Goal: Task Accomplishment & Management: Use online tool/utility

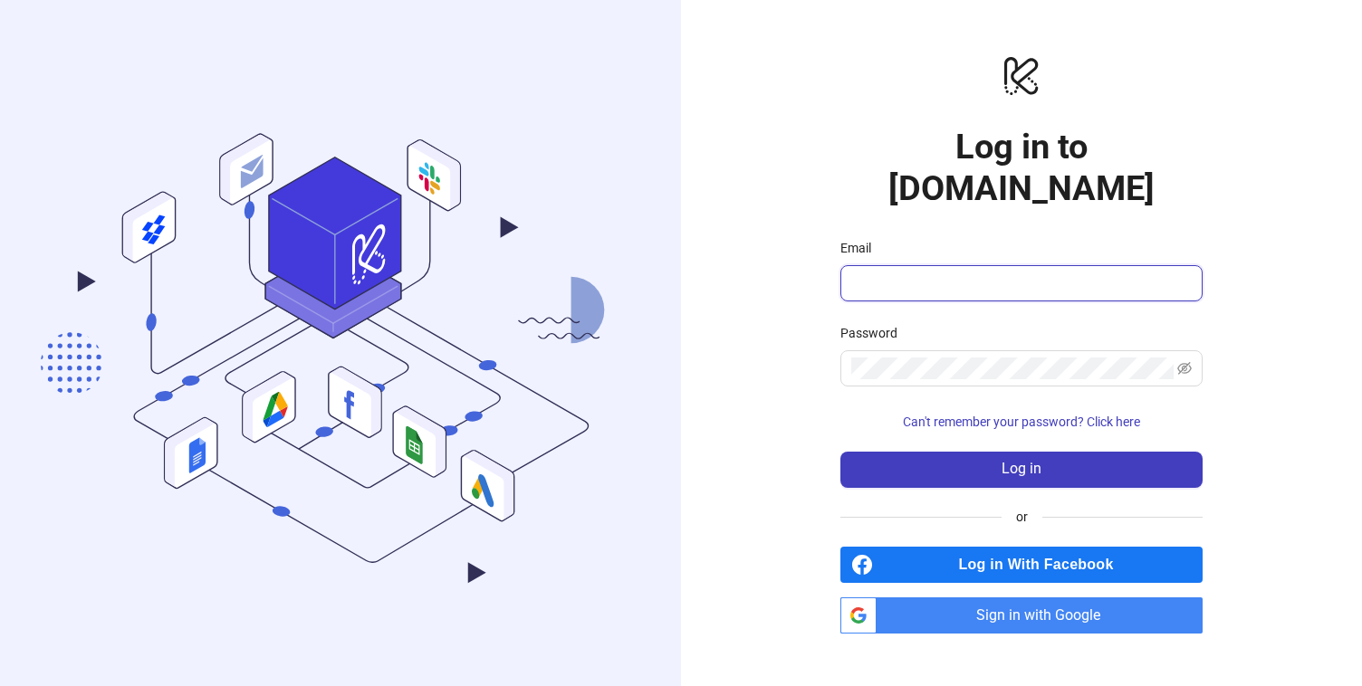
type input "**********"
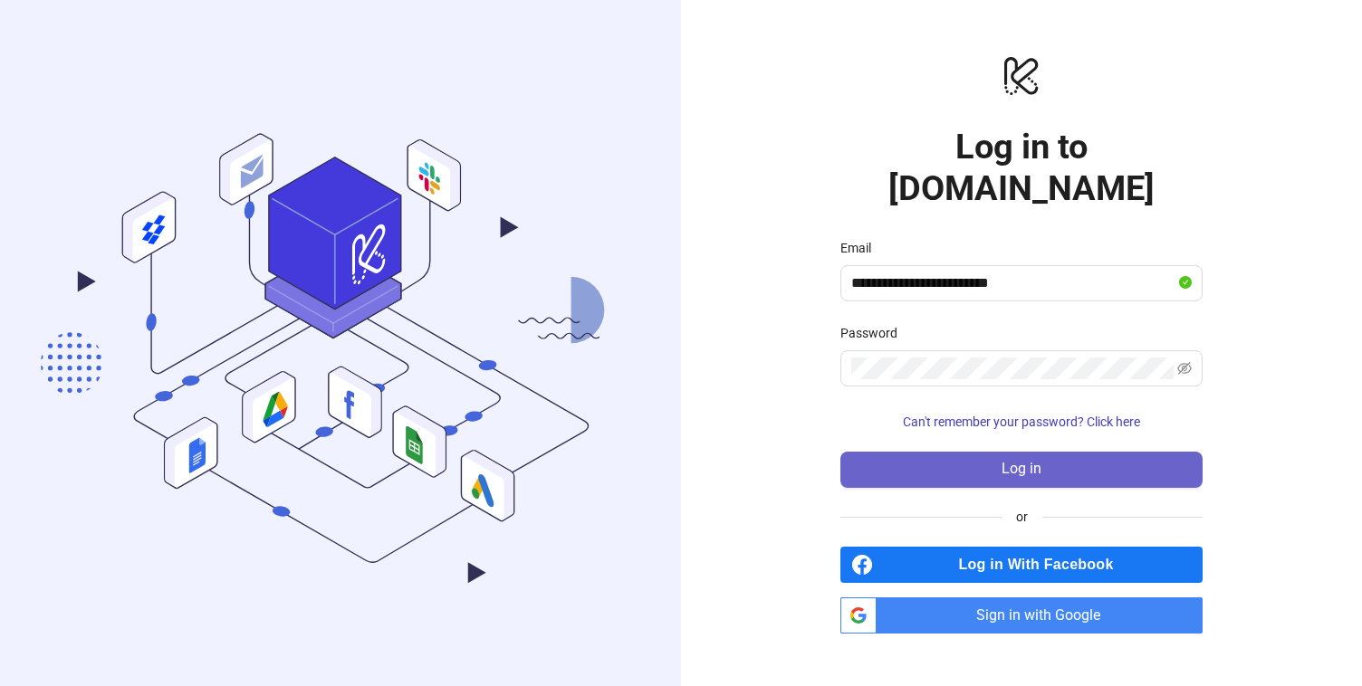
click at [1053, 452] on button "Log in" at bounding box center [1021, 470] width 362 height 36
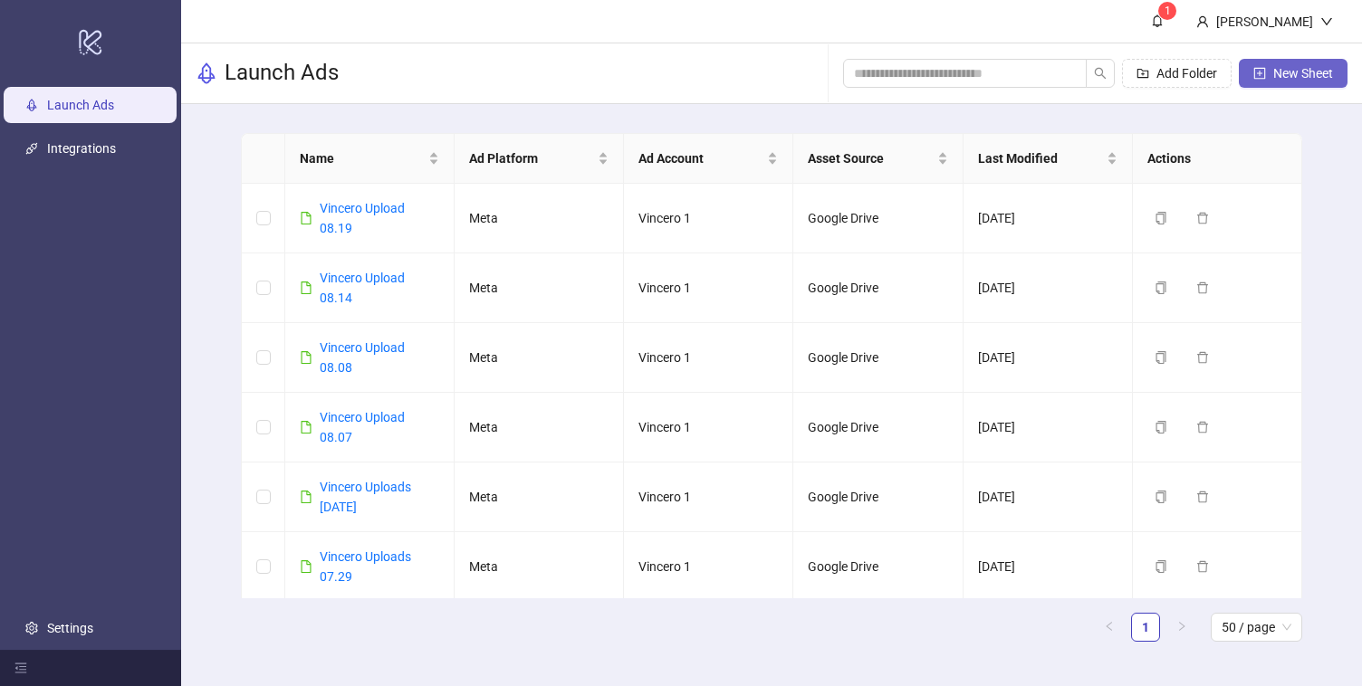
click at [1298, 71] on span "New Sheet" at bounding box center [1303, 73] width 60 height 14
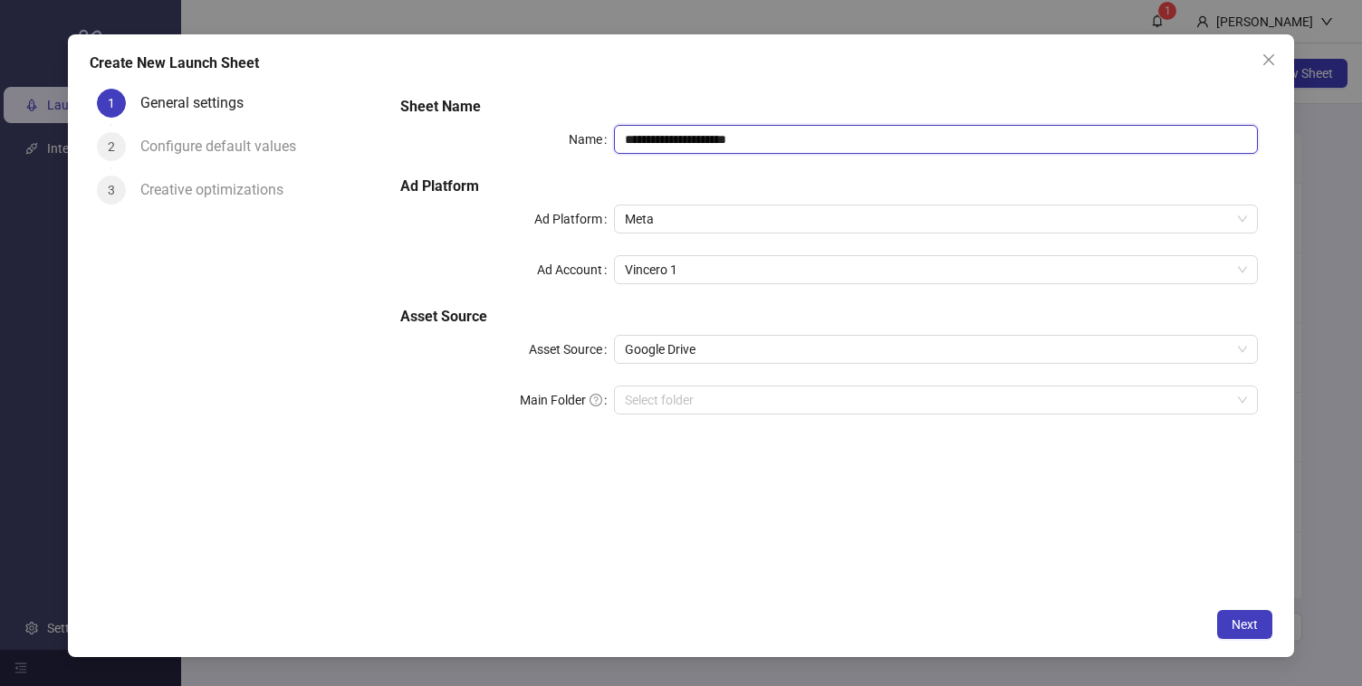
drag, startPoint x: 671, startPoint y: 141, endPoint x: 872, endPoint y: 139, distance: 201.0
click at [872, 139] on input "**********" at bounding box center [935, 139] width 643 height 29
type input "**********"
click at [1242, 623] on span "Next" at bounding box center [1245, 625] width 26 height 14
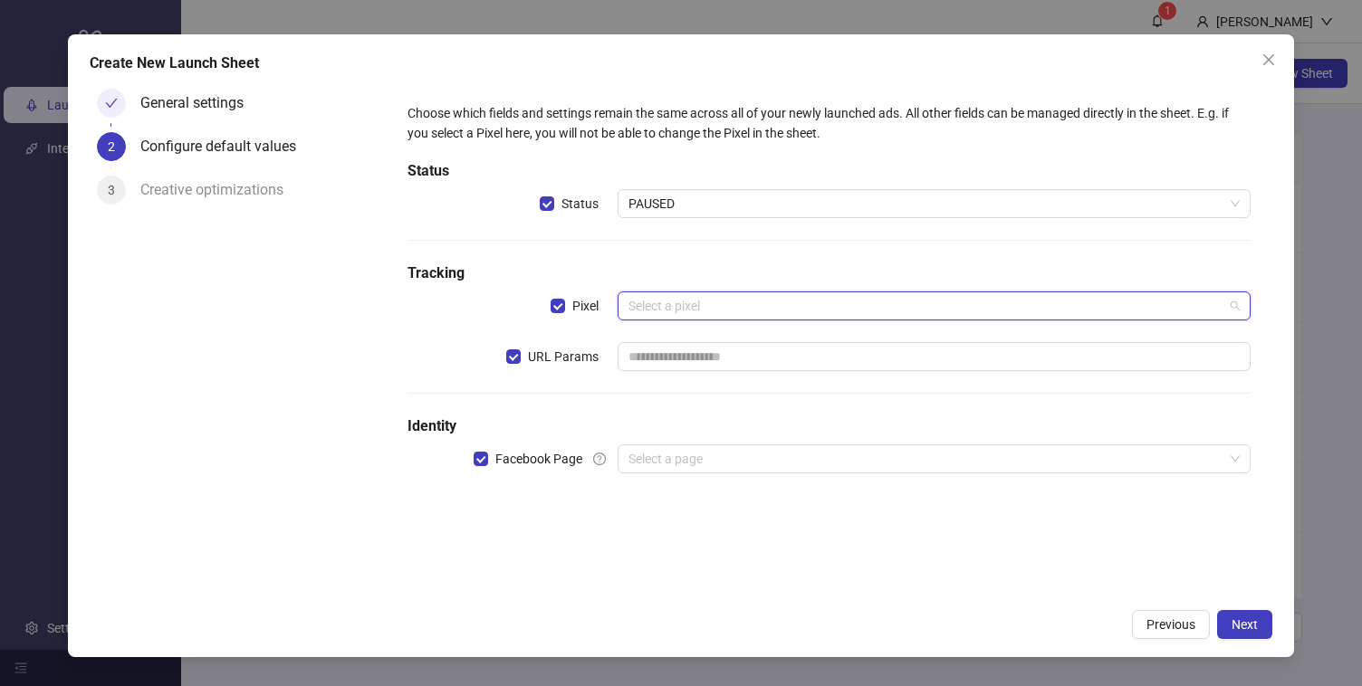
click at [787, 307] on input "search" at bounding box center [925, 305] width 594 height 27
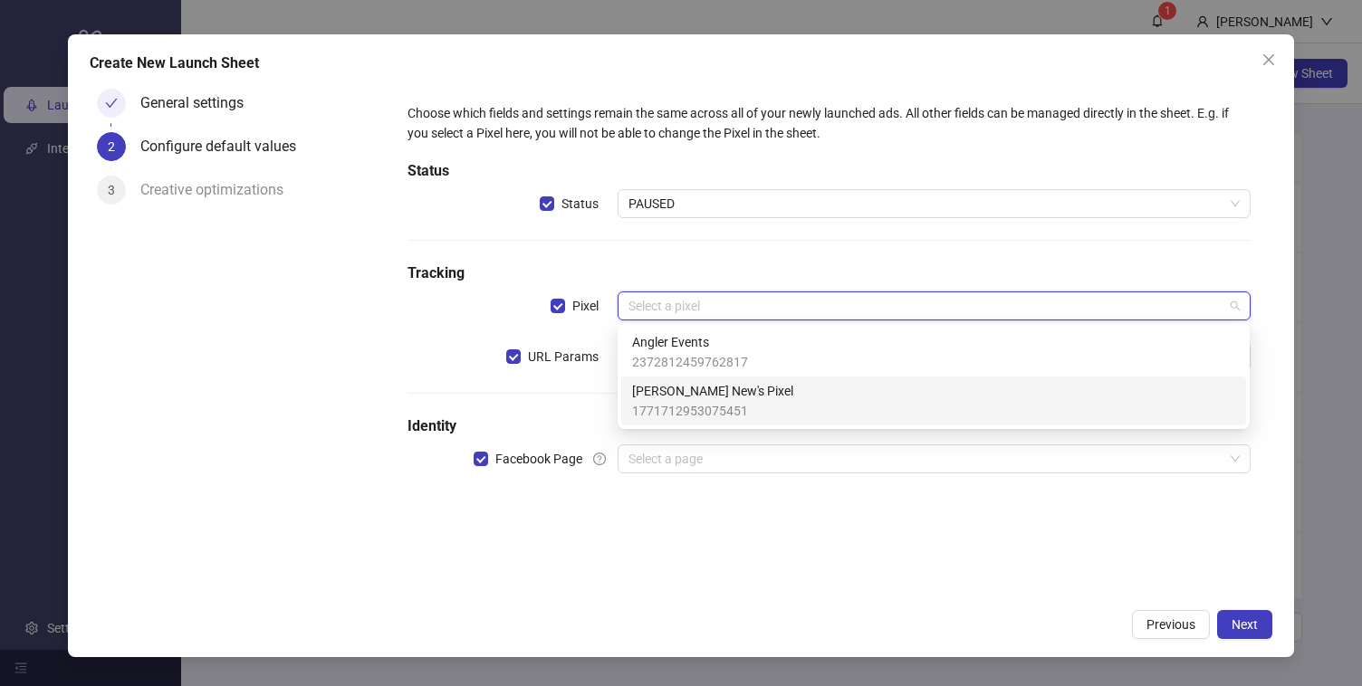
click at [742, 407] on span "1771712953075451" at bounding box center [712, 411] width 161 height 20
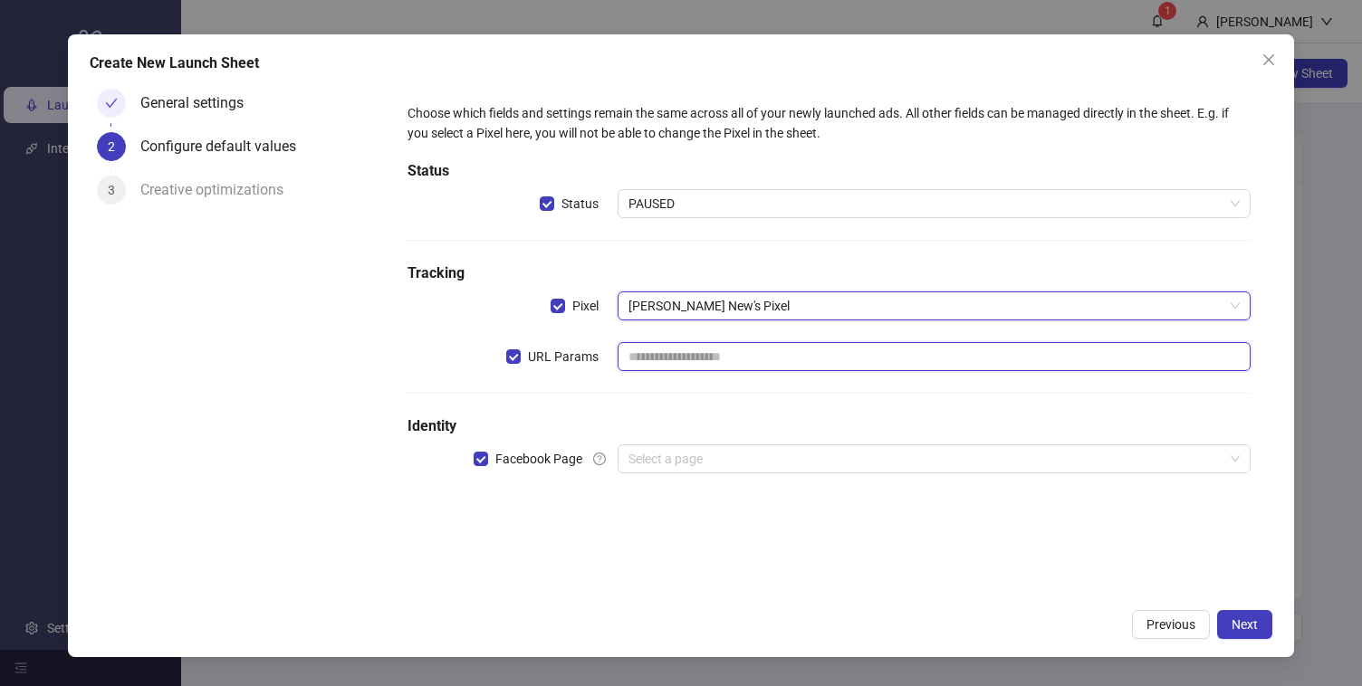
click at [752, 353] on input "text" at bounding box center [934, 356] width 632 height 29
click at [763, 315] on span "[PERSON_NAME] New's Pixel" at bounding box center [933, 305] width 610 height 27
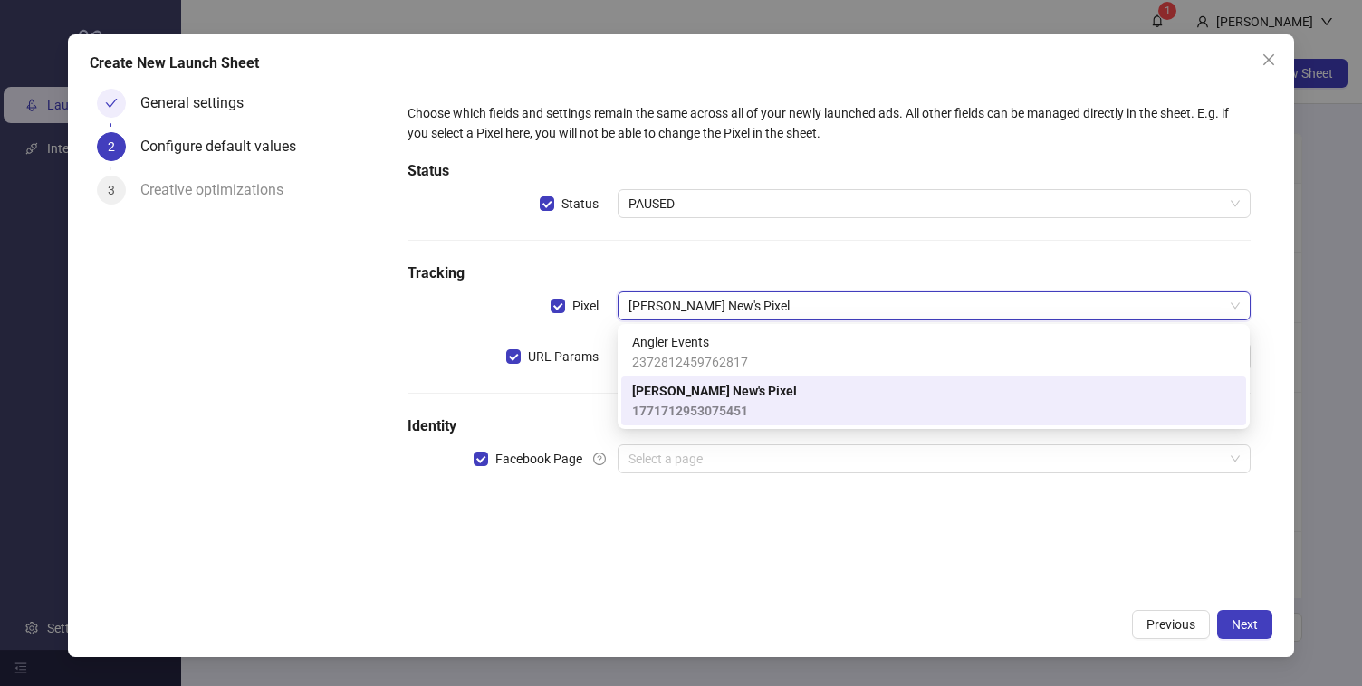
click at [793, 233] on div "Choose which fields and settings remain the same across all of your newly launc…" at bounding box center [829, 299] width 858 height 407
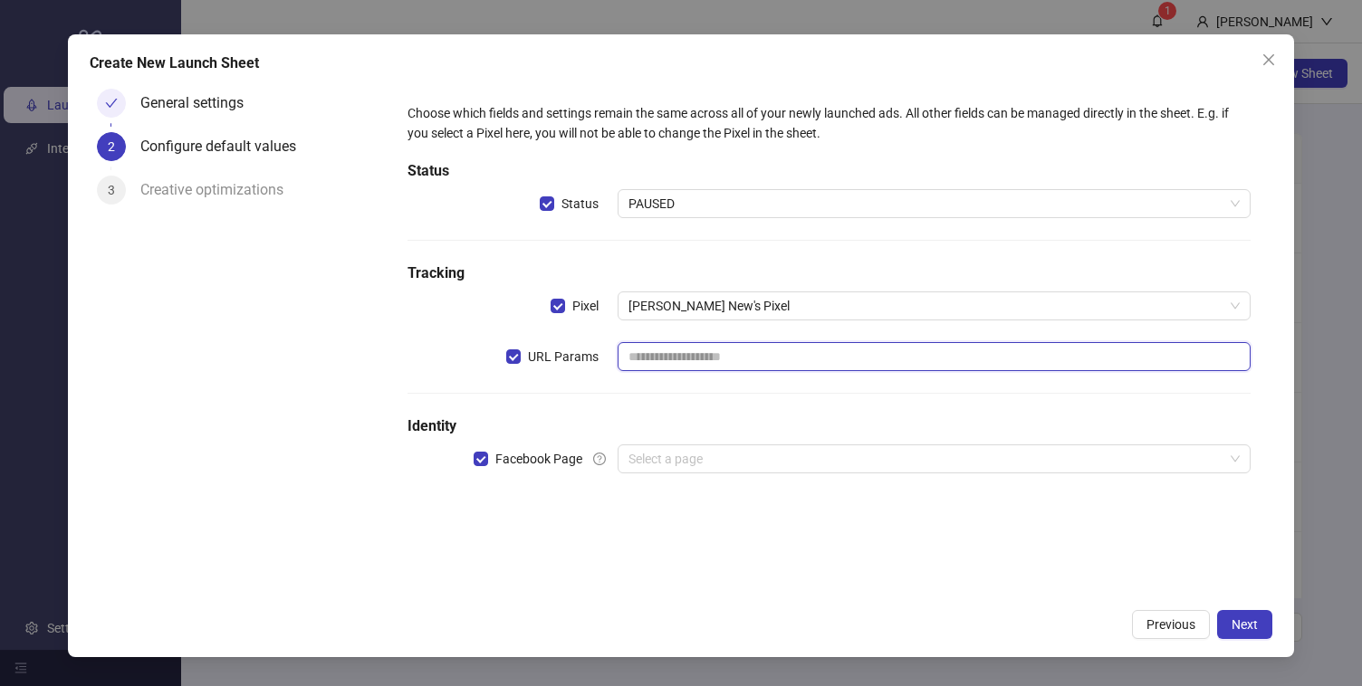
click at [732, 342] on input "text" at bounding box center [934, 356] width 632 height 29
paste input "**********"
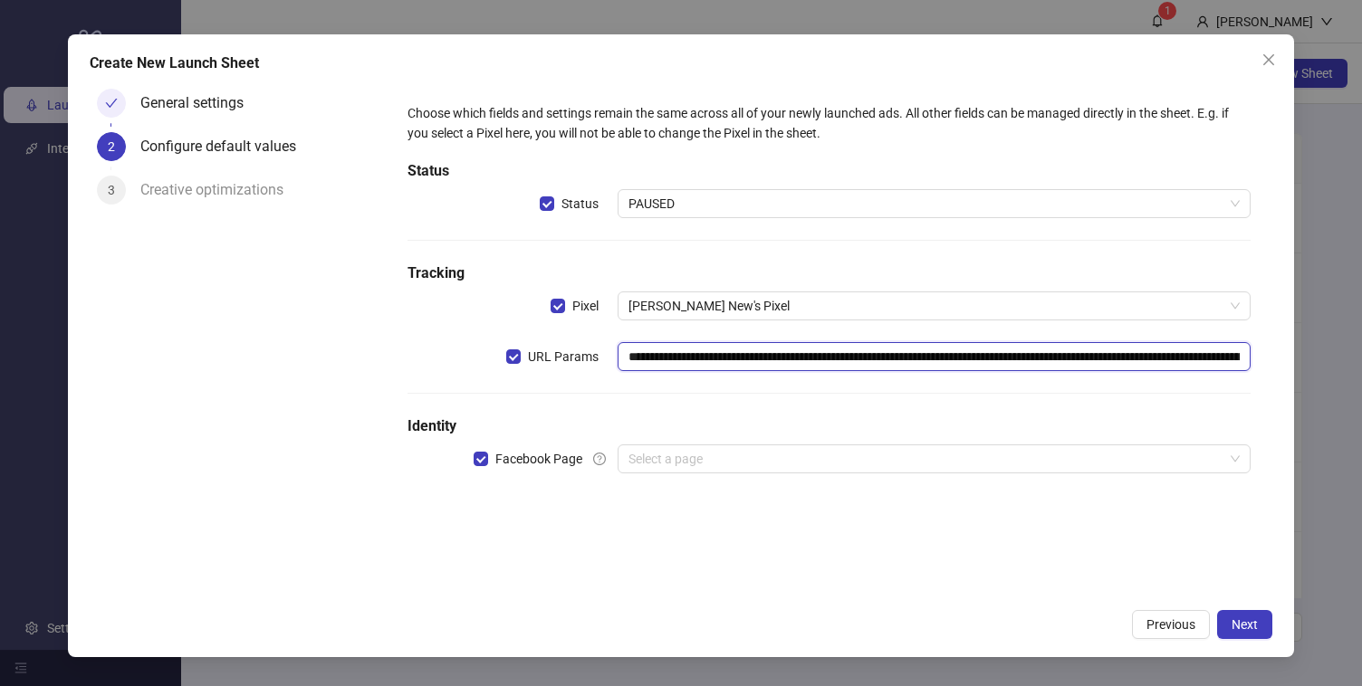
scroll to position [0, 809]
type input "**********"
click at [696, 465] on input "search" at bounding box center [925, 459] width 594 height 27
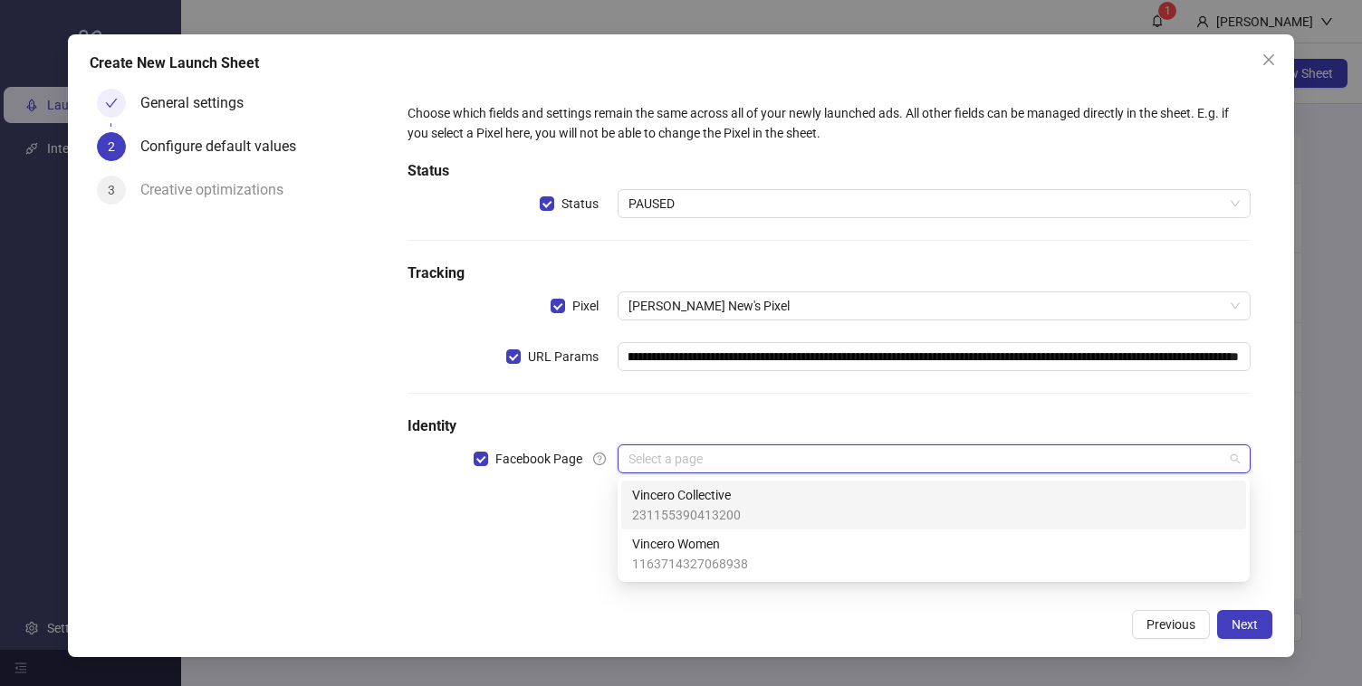
scroll to position [0, 0]
click at [699, 494] on span "Vincero Collective" at bounding box center [686, 495] width 109 height 20
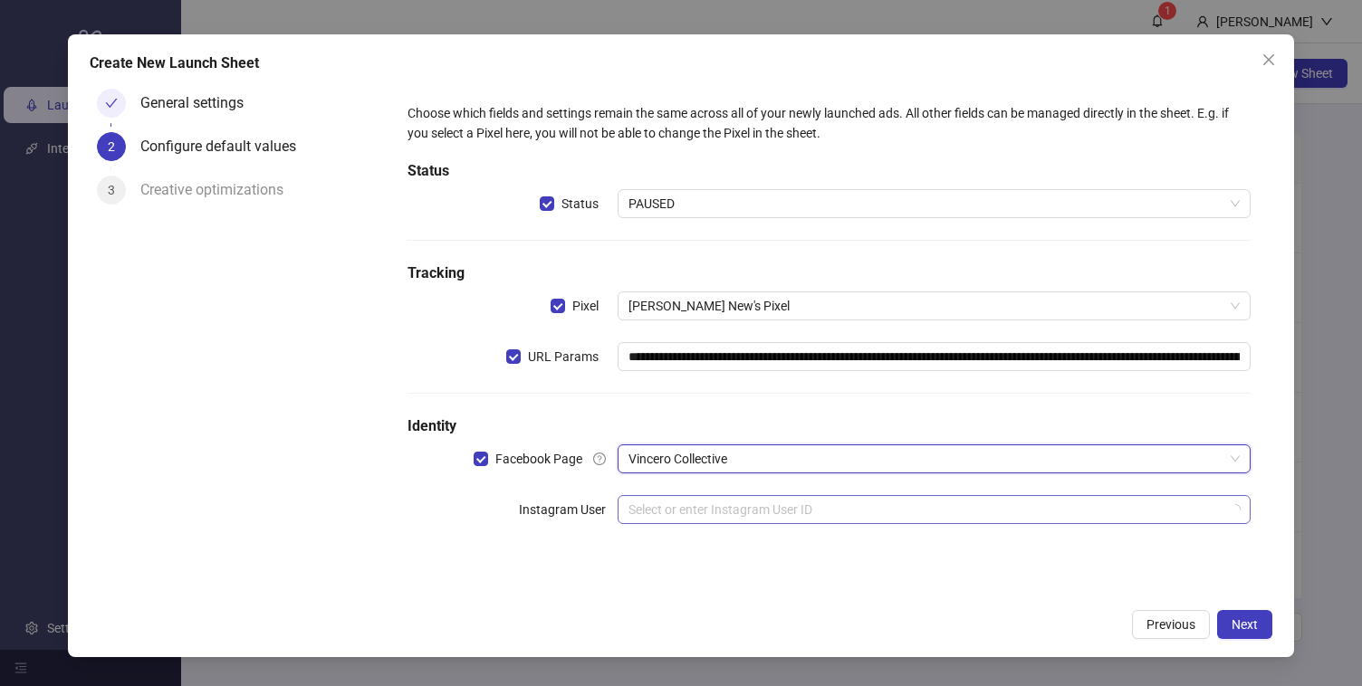
click at [705, 506] on input "search" at bounding box center [925, 509] width 594 height 27
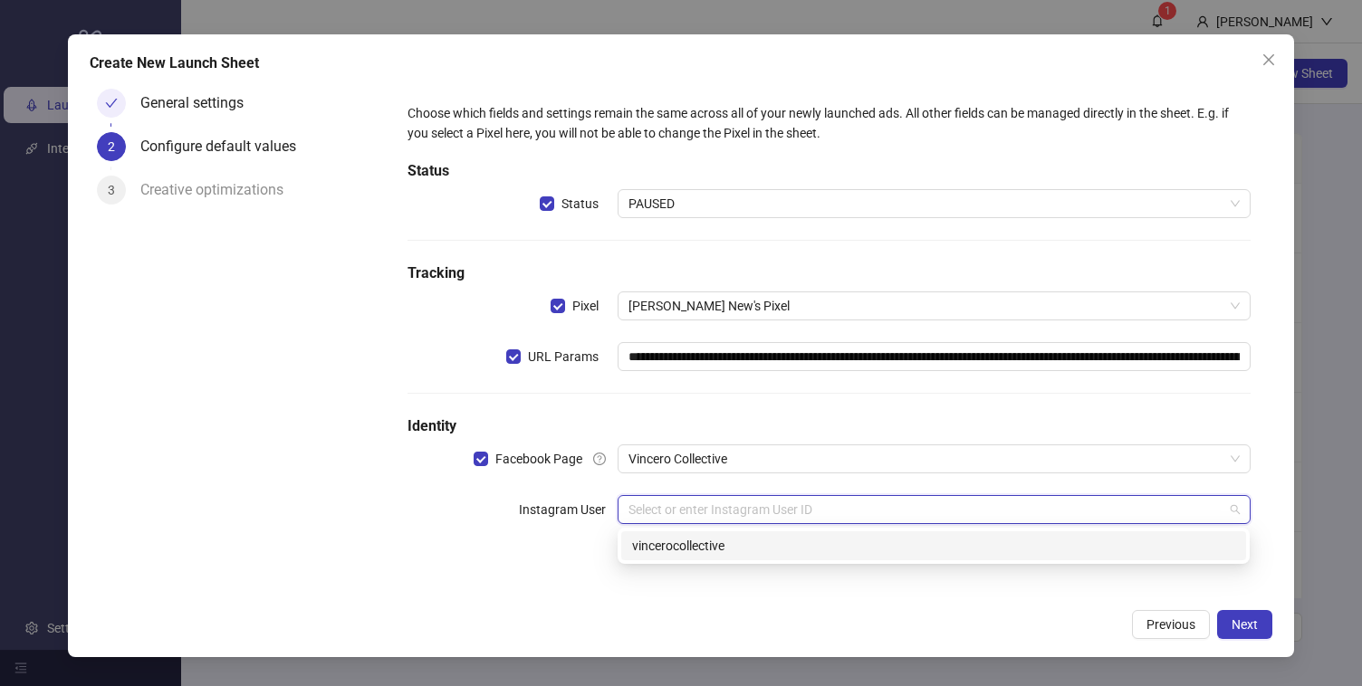
click at [704, 538] on div "vincerocollective" at bounding box center [933, 546] width 603 height 20
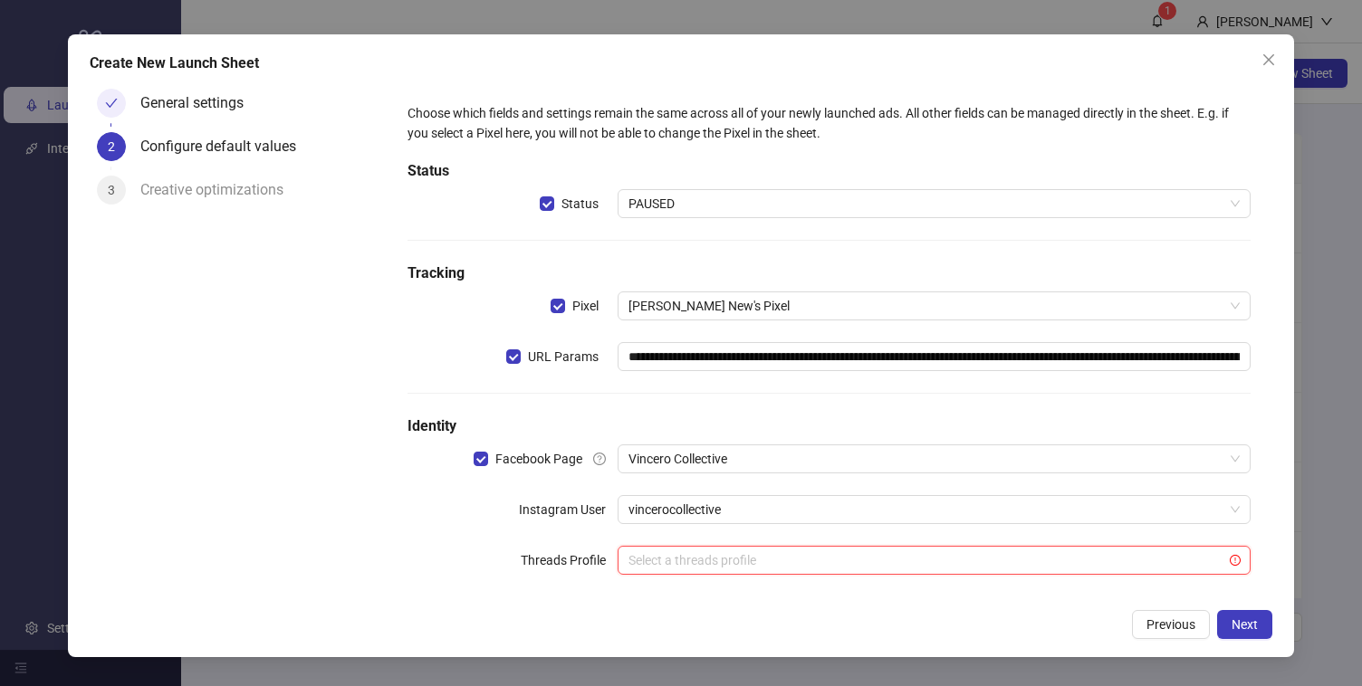
click at [914, 563] on input "search" at bounding box center [925, 560] width 594 height 27
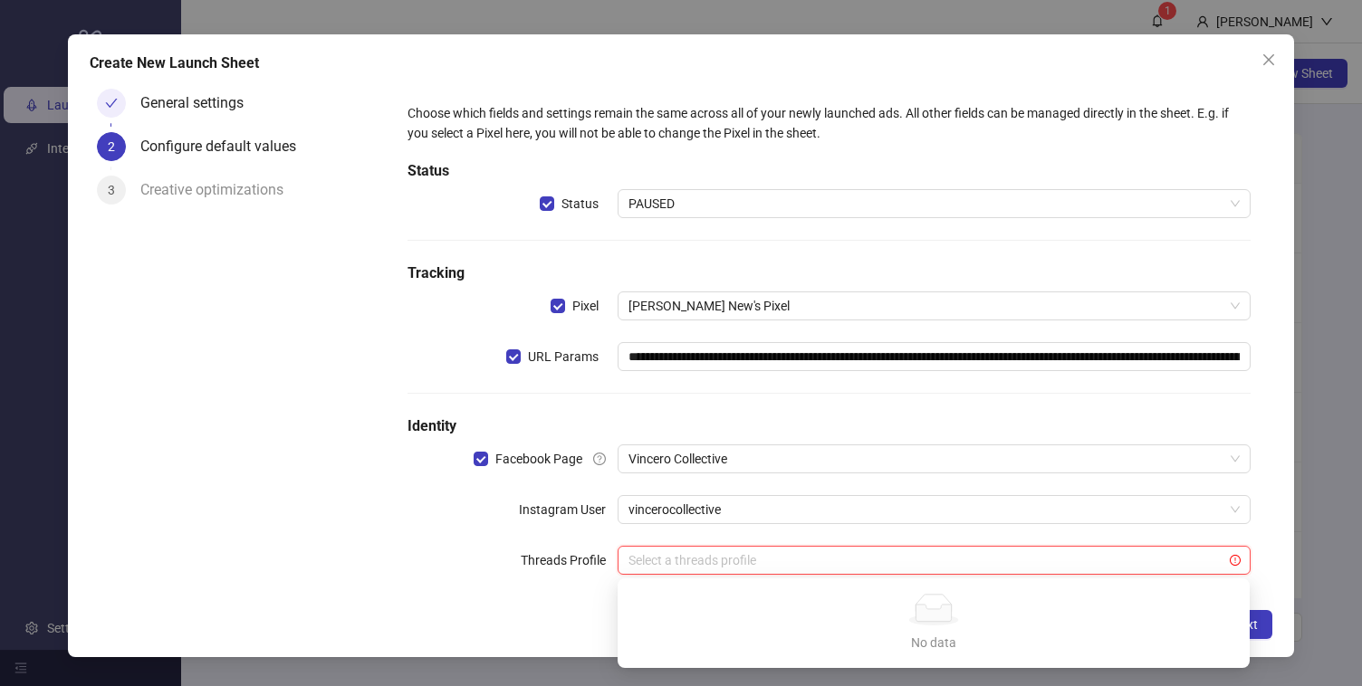
click at [924, 538] on div "**********" at bounding box center [829, 350] width 858 height 508
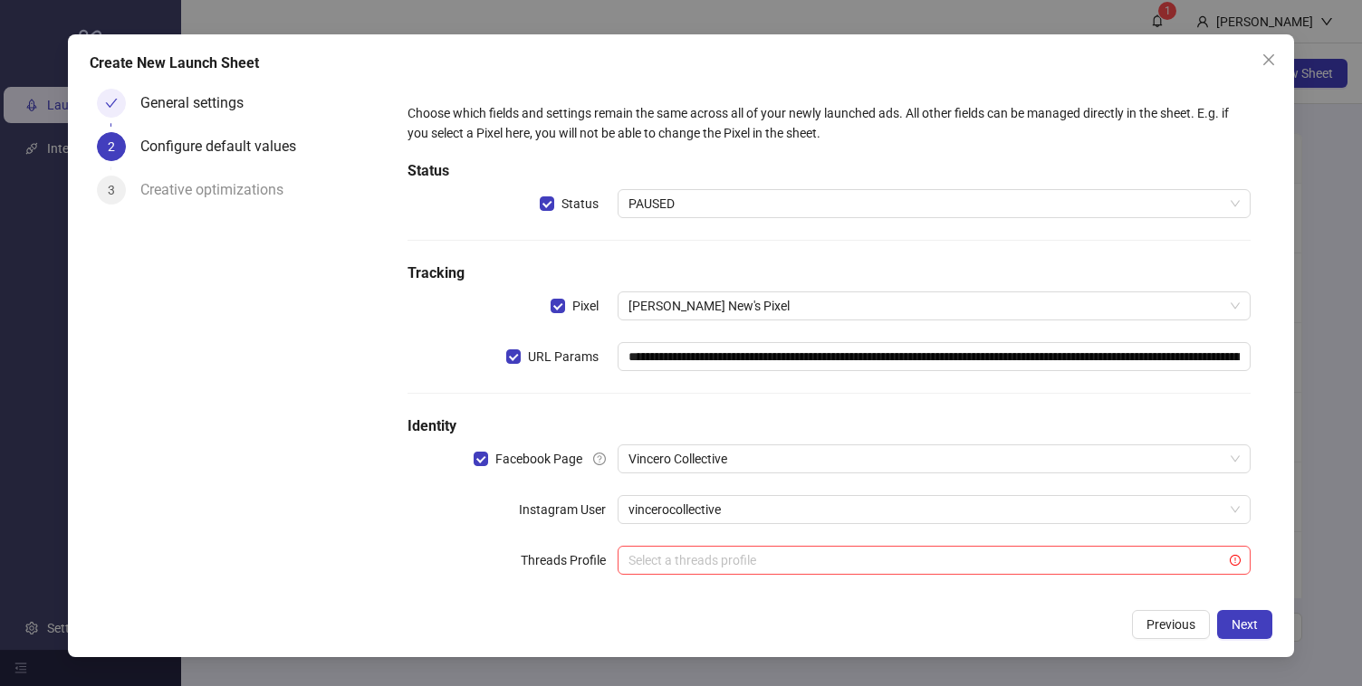
click at [925, 533] on div "**********" at bounding box center [829, 350] width 858 height 508
click at [1251, 619] on span "Next" at bounding box center [1245, 625] width 26 height 14
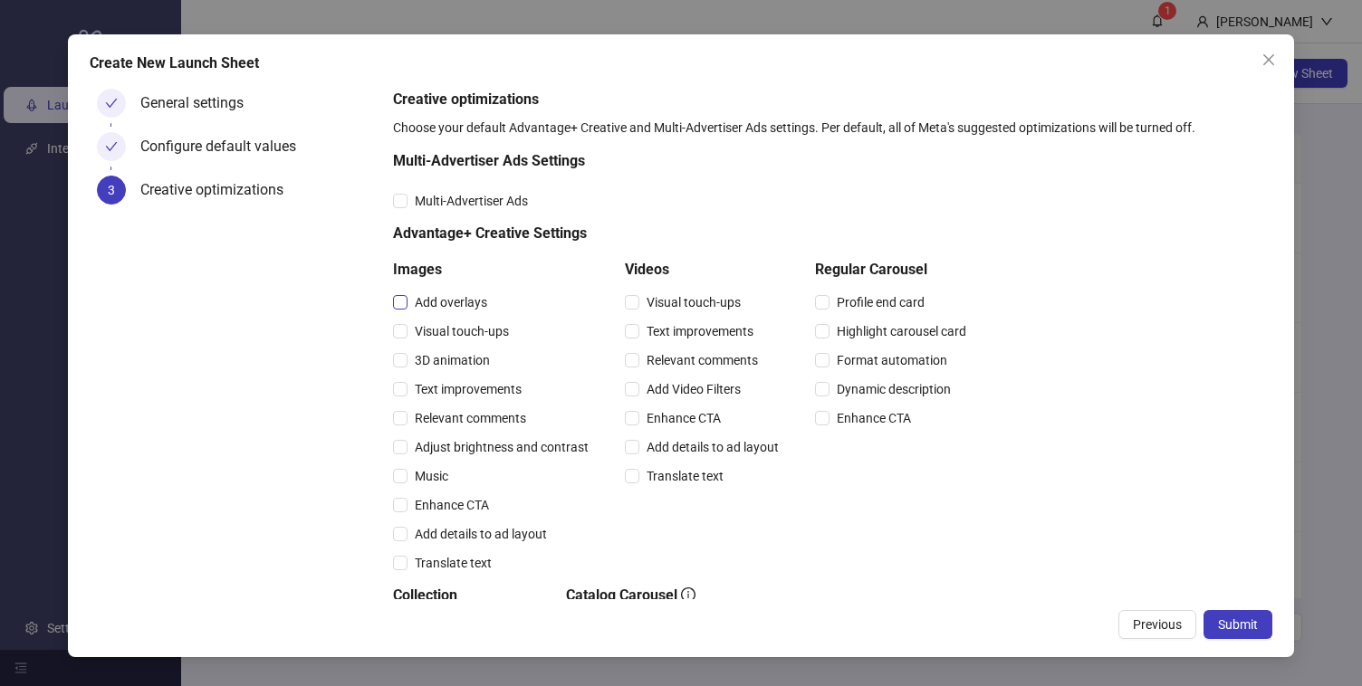
click at [436, 312] on span "Add overlays" at bounding box center [451, 302] width 87 height 20
click at [440, 307] on span "Add overlays" at bounding box center [451, 302] width 87 height 20
click at [438, 342] on div "Visual touch-ups" at bounding box center [494, 331] width 203 height 29
click at [440, 331] on span "Visual touch-ups" at bounding box center [462, 331] width 109 height 20
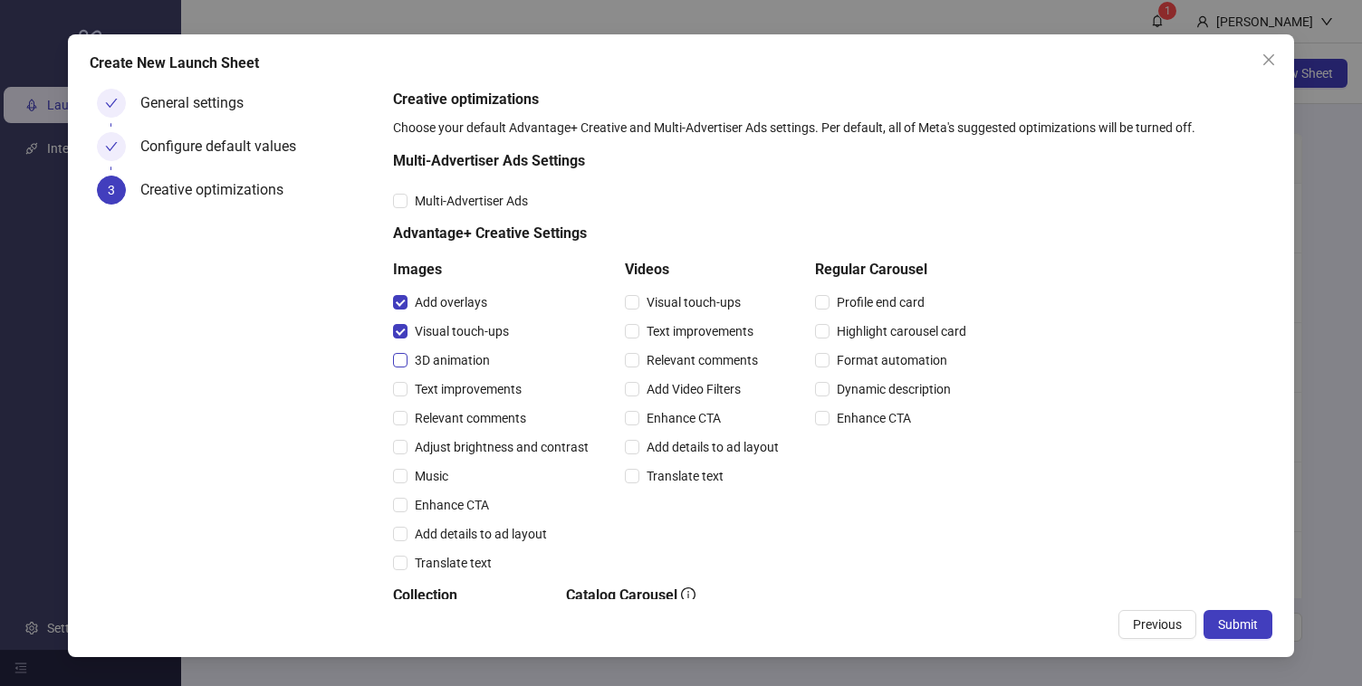
click at [440, 356] on span "3D animation" at bounding box center [453, 360] width 90 height 20
click at [440, 409] on span "Relevant comments" at bounding box center [471, 418] width 126 height 20
click at [444, 397] on span "Text improvements" at bounding box center [468, 389] width 121 height 20
click at [458, 424] on span "Relevant comments" at bounding box center [471, 418] width 126 height 20
click at [674, 304] on span "Visual touch-ups" at bounding box center [693, 302] width 109 height 20
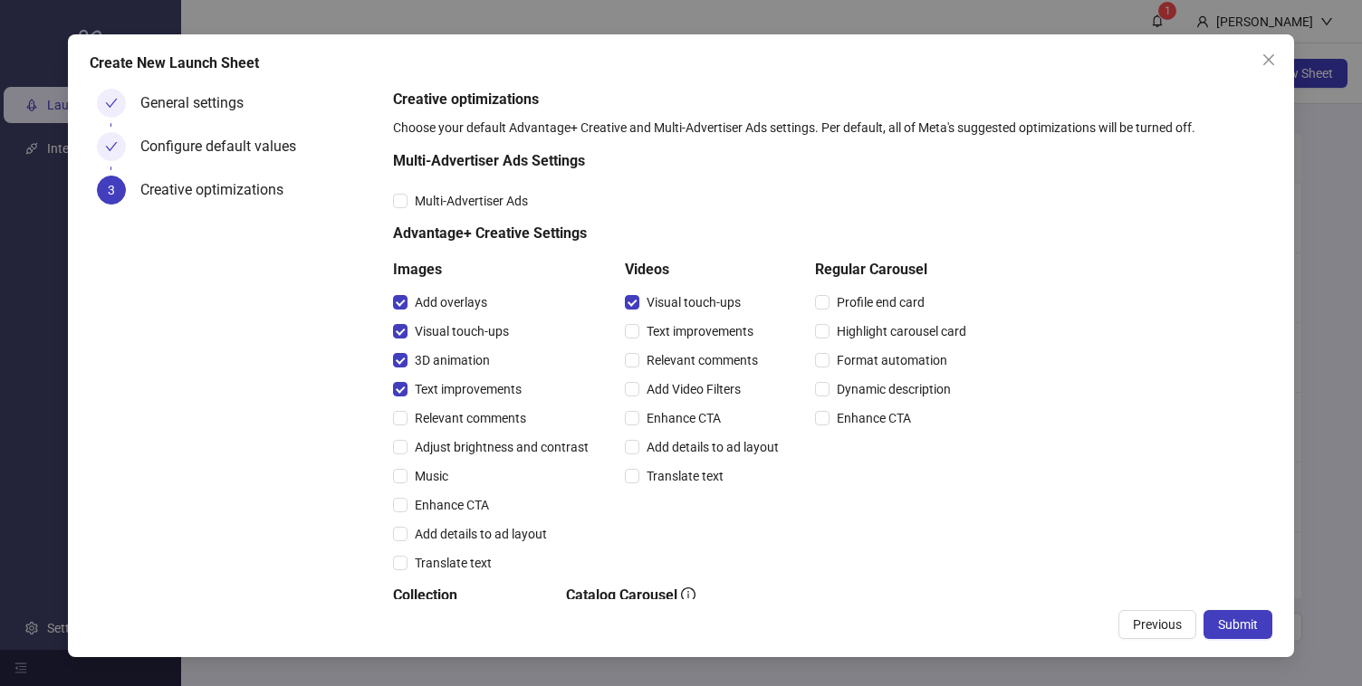
click at [809, 304] on div "Images Add overlays Visual touch-ups 3D animation Text improvements Relevant co…" at bounding box center [683, 418] width 580 height 319
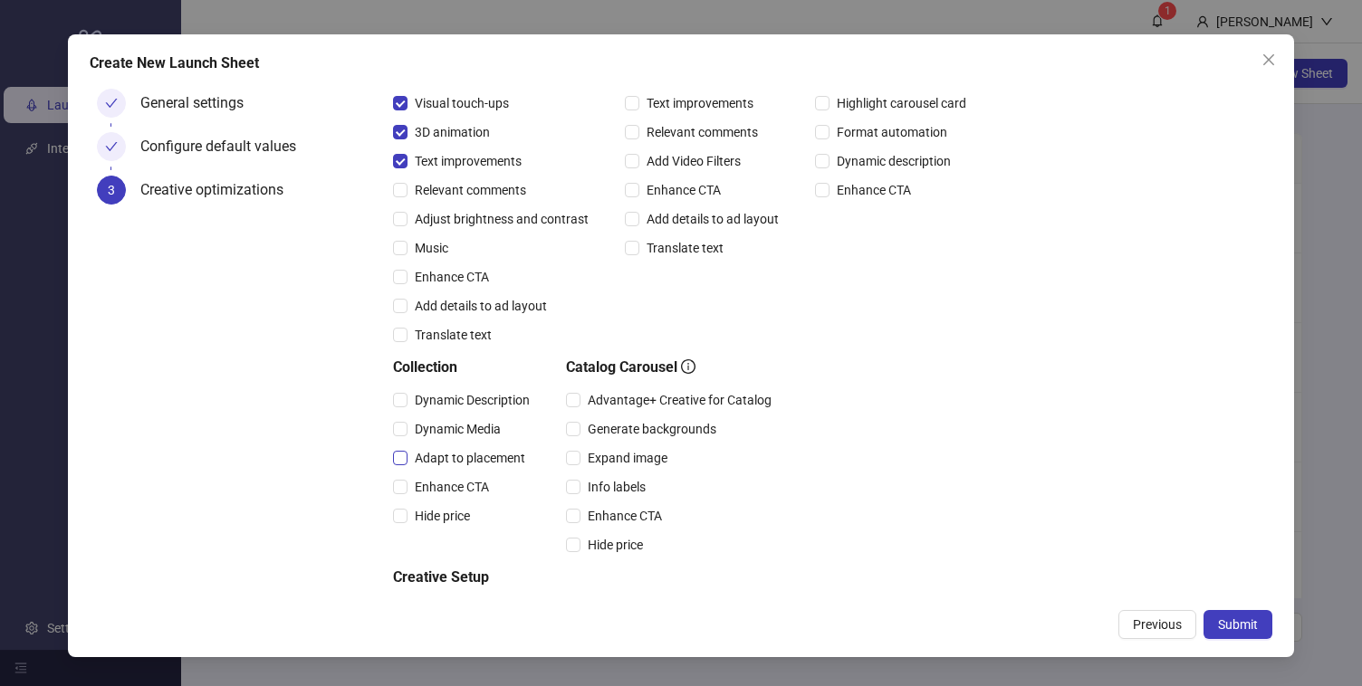
scroll to position [262, 0]
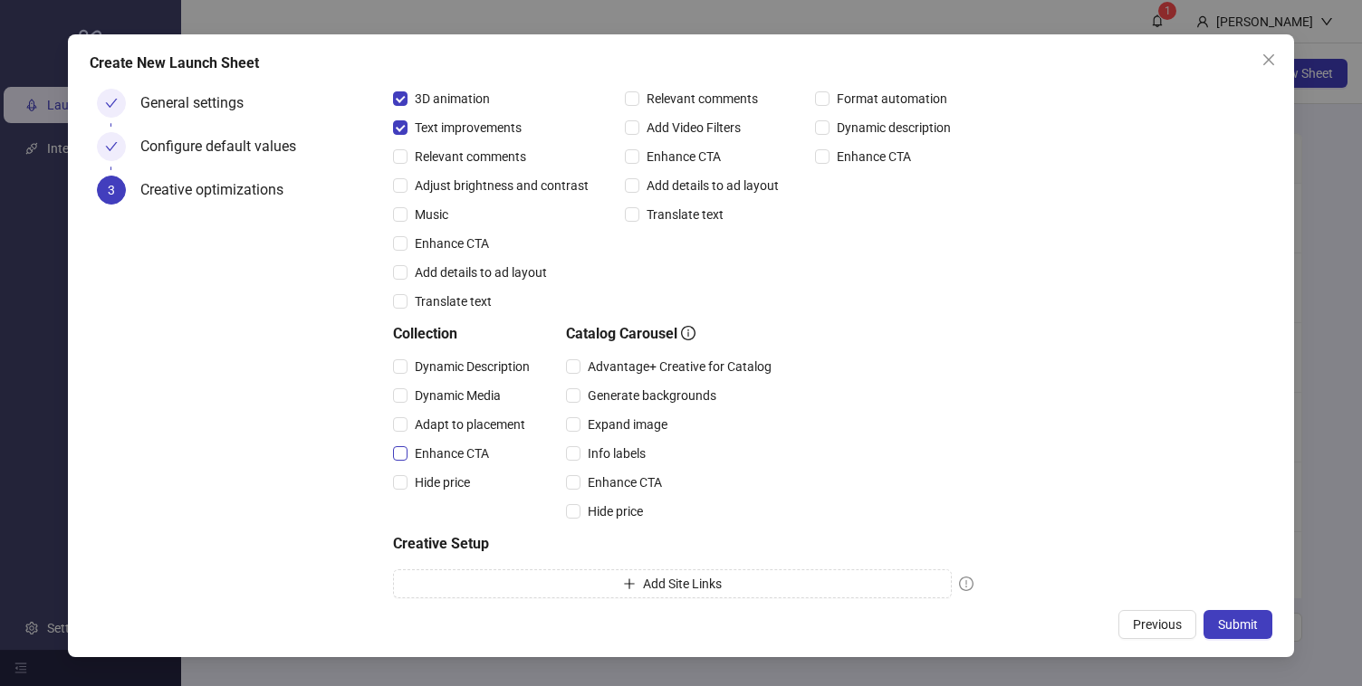
click at [456, 458] on span "Enhance CTA" at bounding box center [452, 454] width 89 height 20
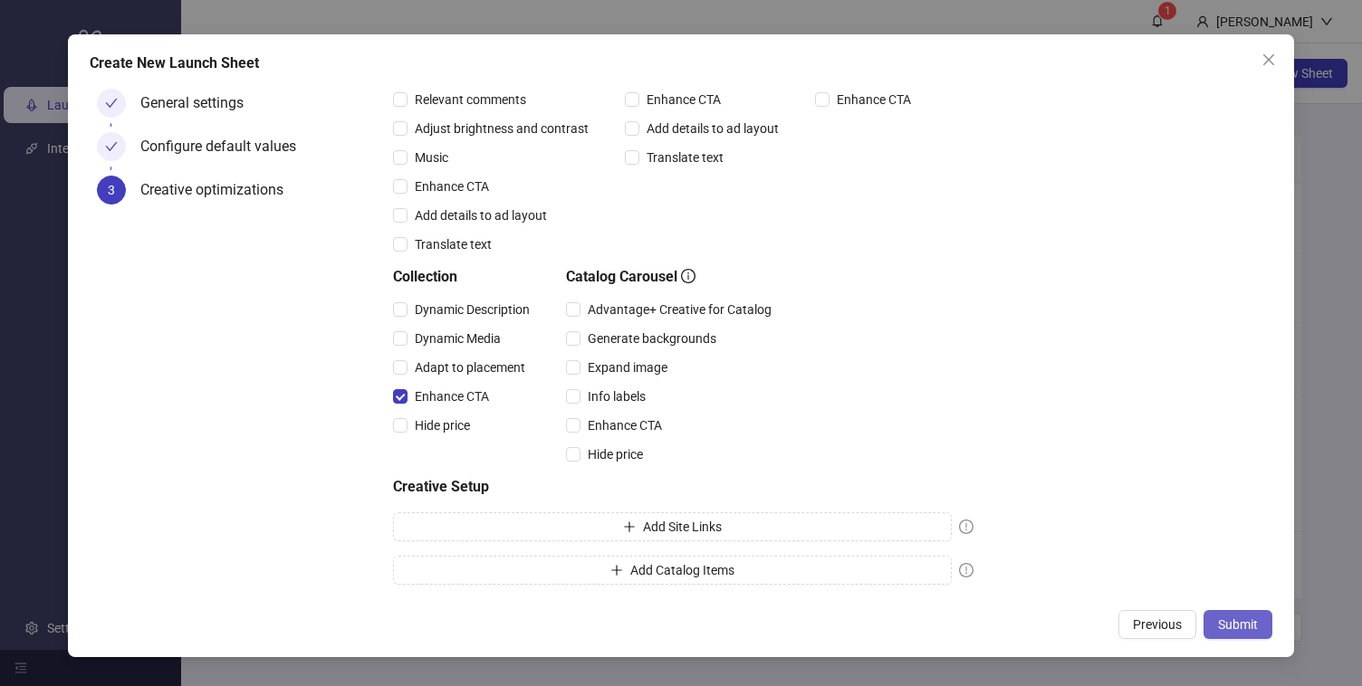
click at [1237, 619] on span "Submit" at bounding box center [1238, 625] width 40 height 14
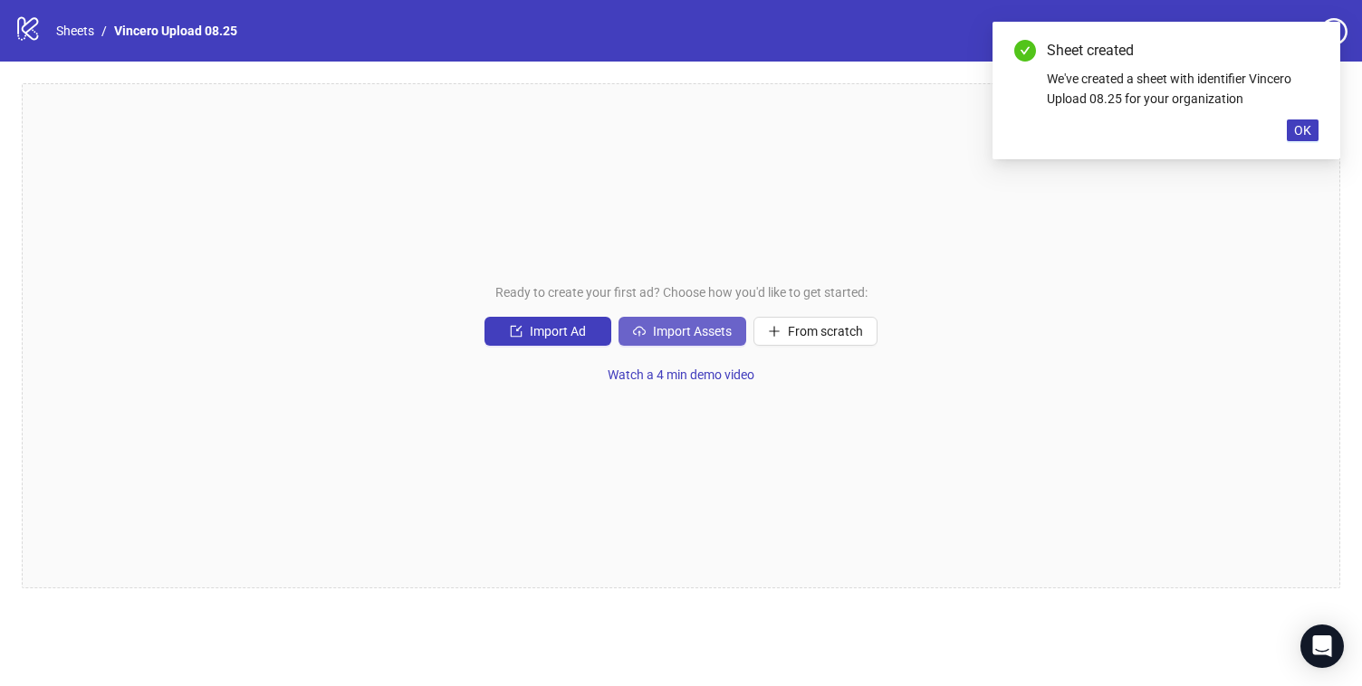
click at [699, 325] on span "Import Assets" at bounding box center [692, 331] width 79 height 14
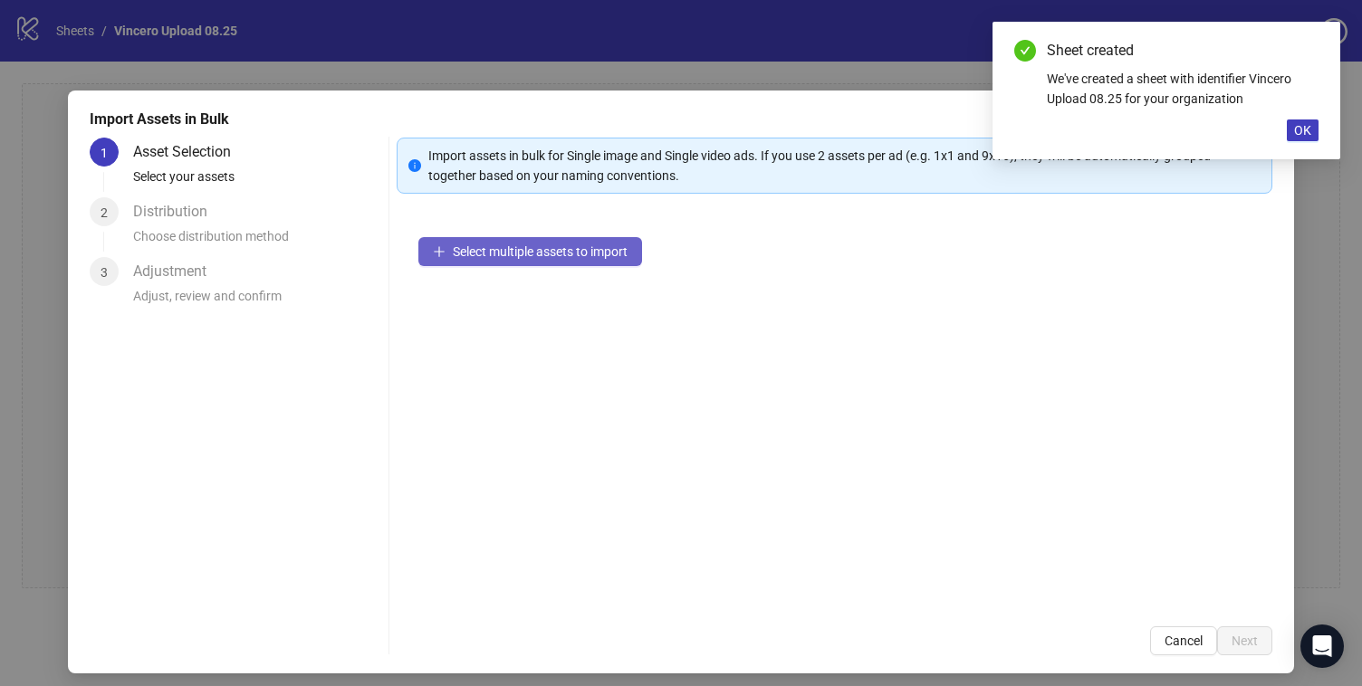
click at [621, 263] on button "Select multiple assets to import" at bounding box center [530, 251] width 224 height 29
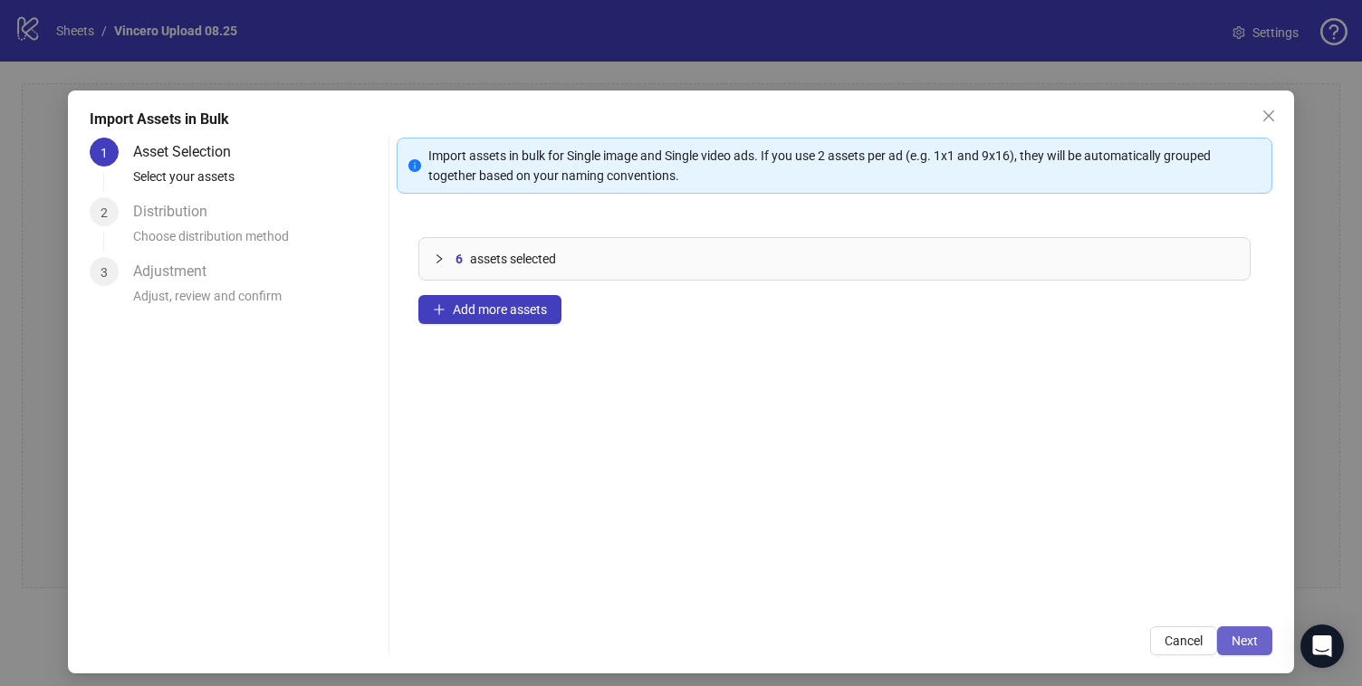
click at [1244, 642] on span "Next" at bounding box center [1245, 641] width 26 height 14
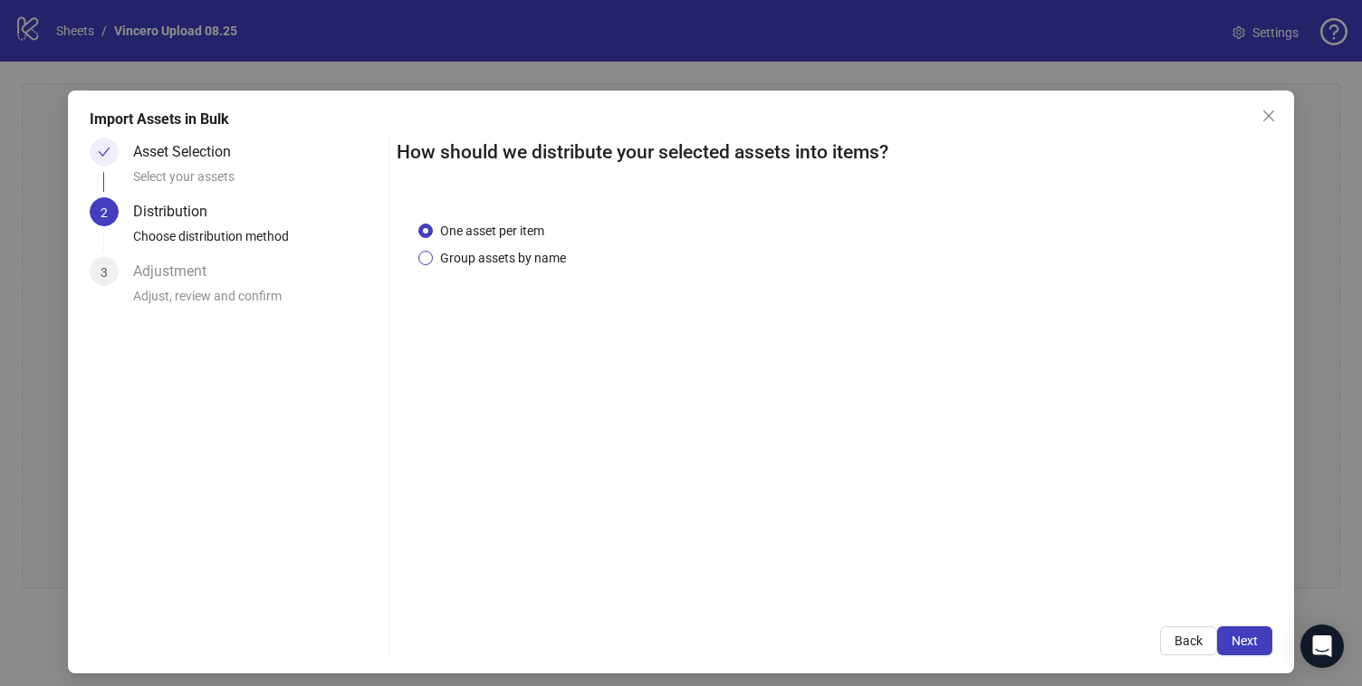
click at [560, 264] on span "Group assets by name" at bounding box center [503, 258] width 140 height 20
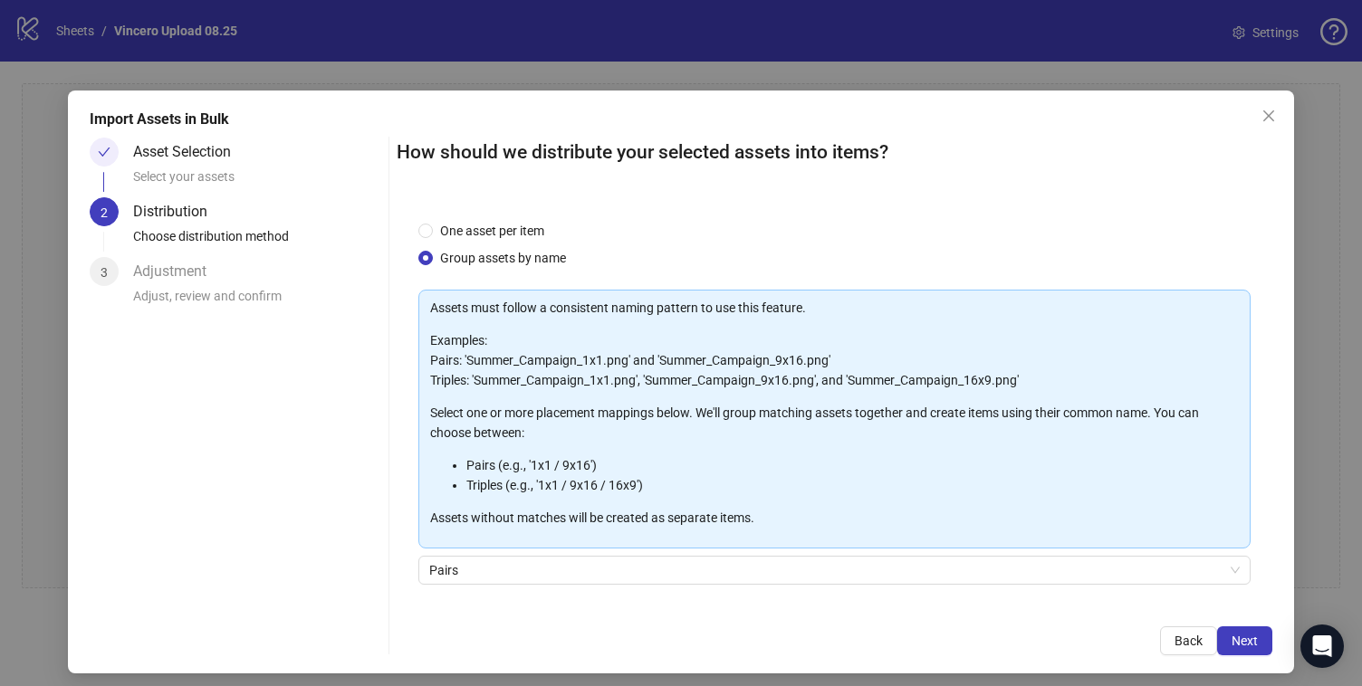
scroll to position [124, 0]
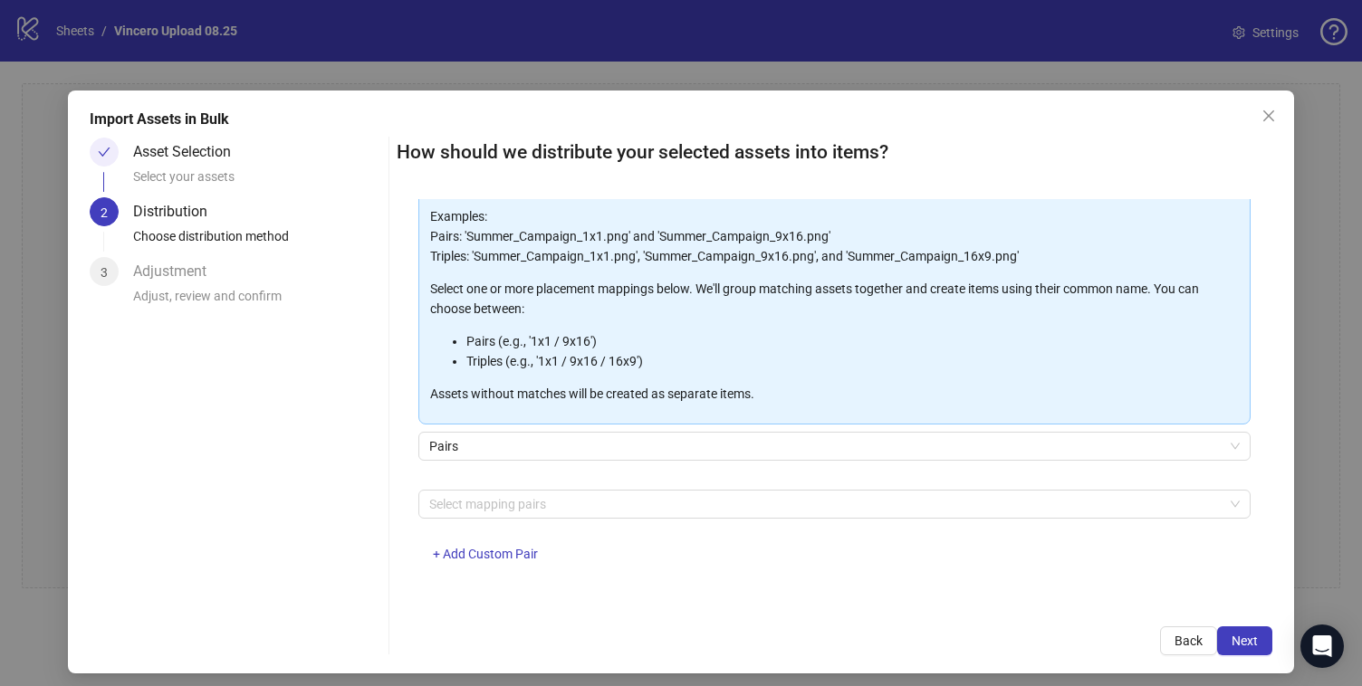
click at [568, 518] on div "Select mapping pairs + Add Custom Pair" at bounding box center [833, 537] width 831 height 94
click at [571, 511] on div at bounding box center [824, 504] width 805 height 25
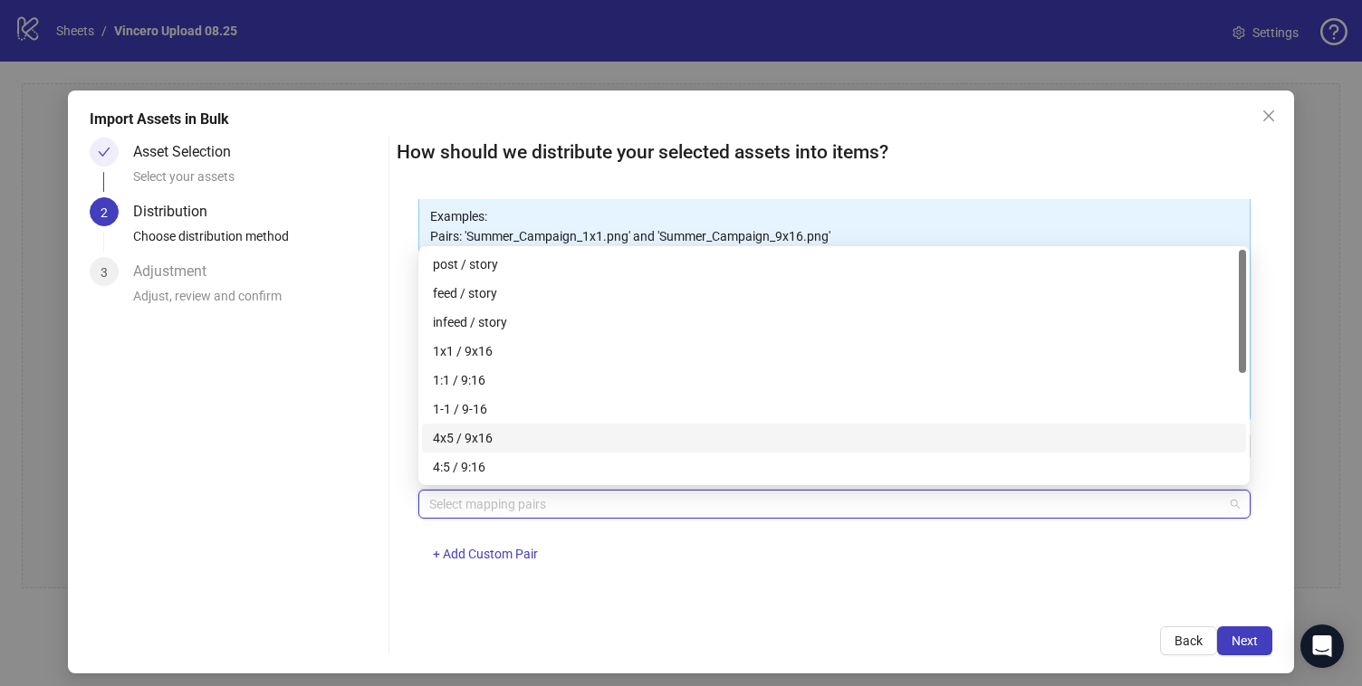
click at [568, 441] on div "4x5 / 9x16" at bounding box center [834, 438] width 802 height 20
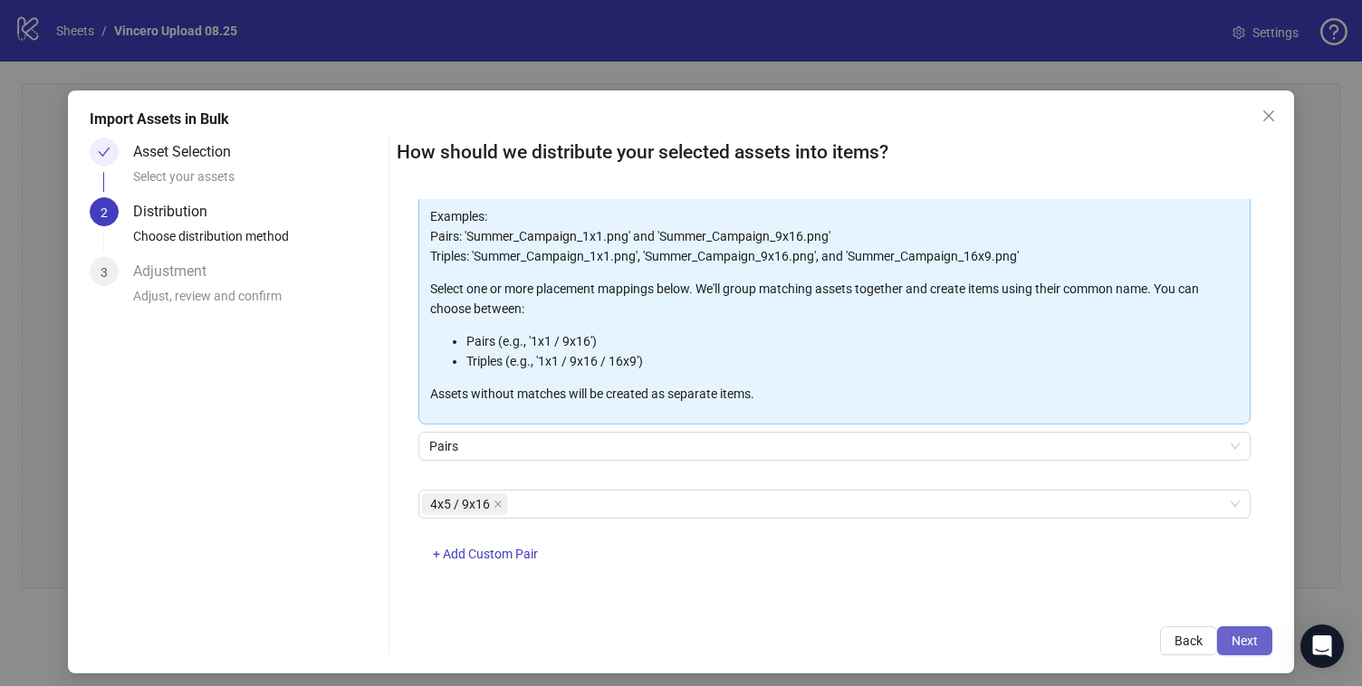
click at [1265, 633] on button "Next" at bounding box center [1244, 641] width 55 height 29
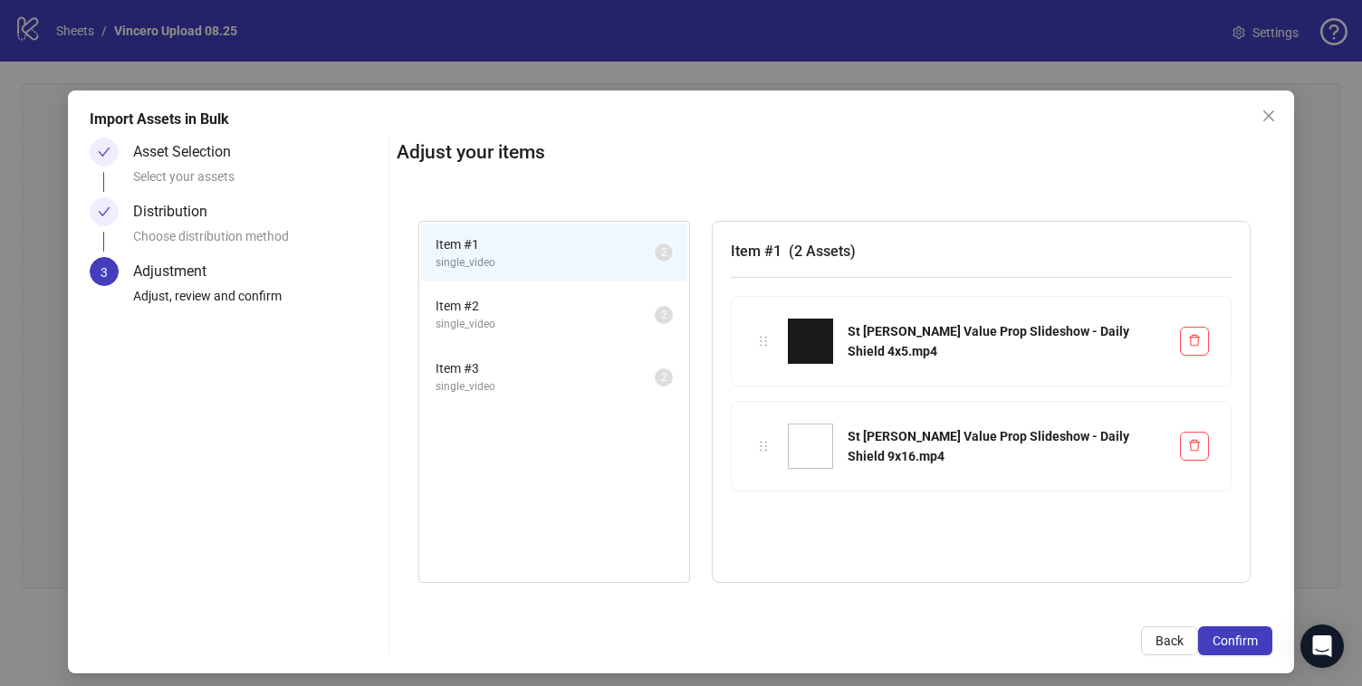
click at [1271, 668] on div "Import Assets in Bulk Asset Selection Select your assets Distribution Choose di…" at bounding box center [681, 382] width 1226 height 583
click at [1232, 639] on span "Confirm" at bounding box center [1235, 641] width 45 height 14
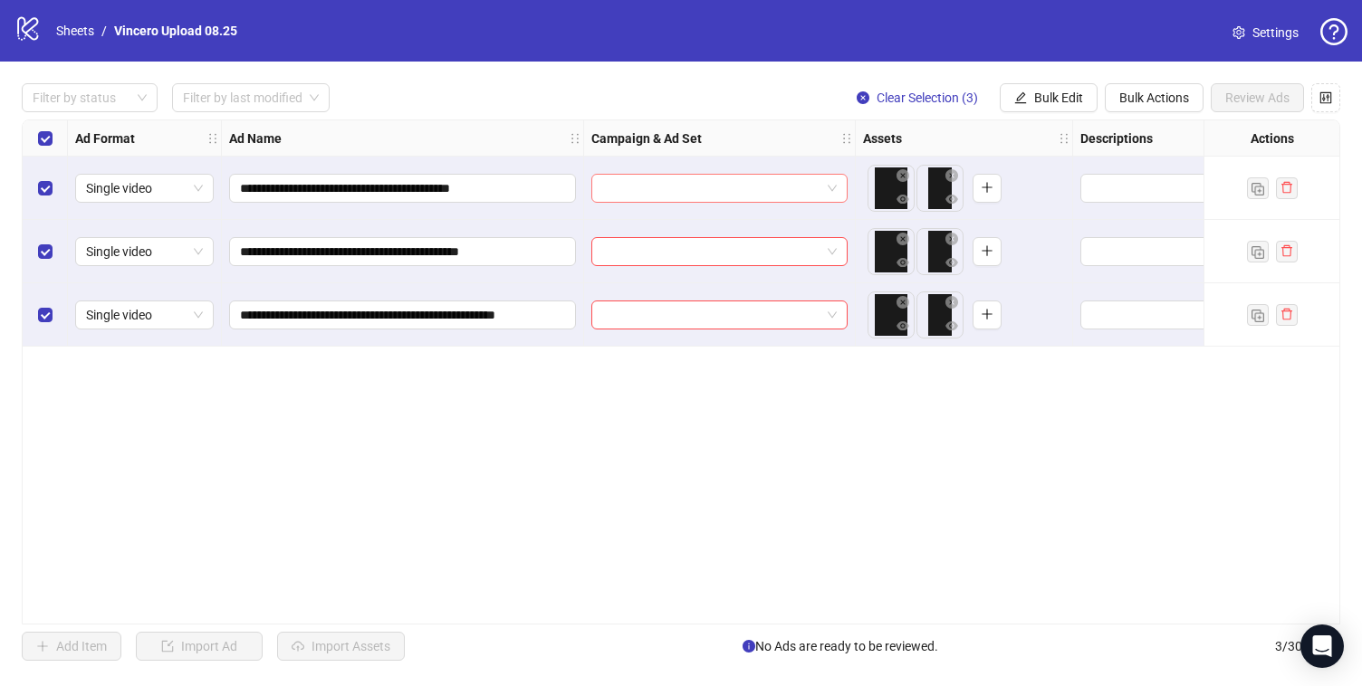
click at [695, 190] on input "search" at bounding box center [711, 188] width 218 height 27
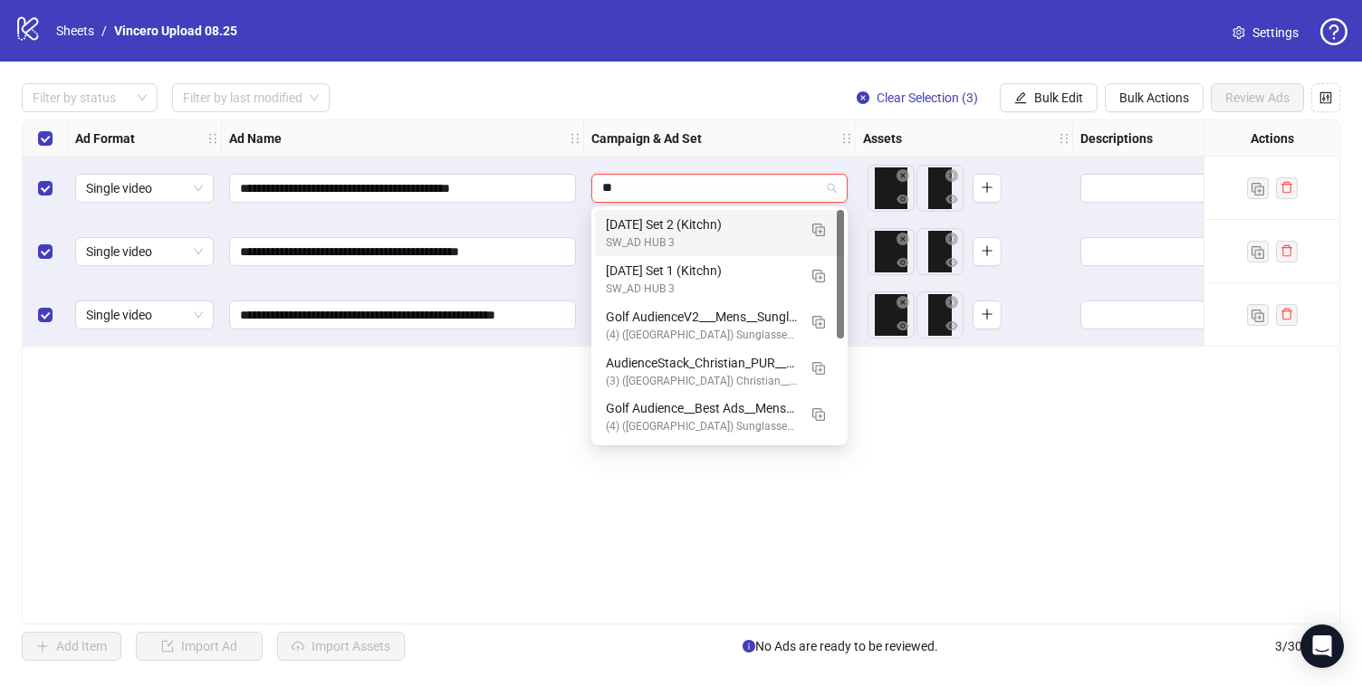
type input "**"
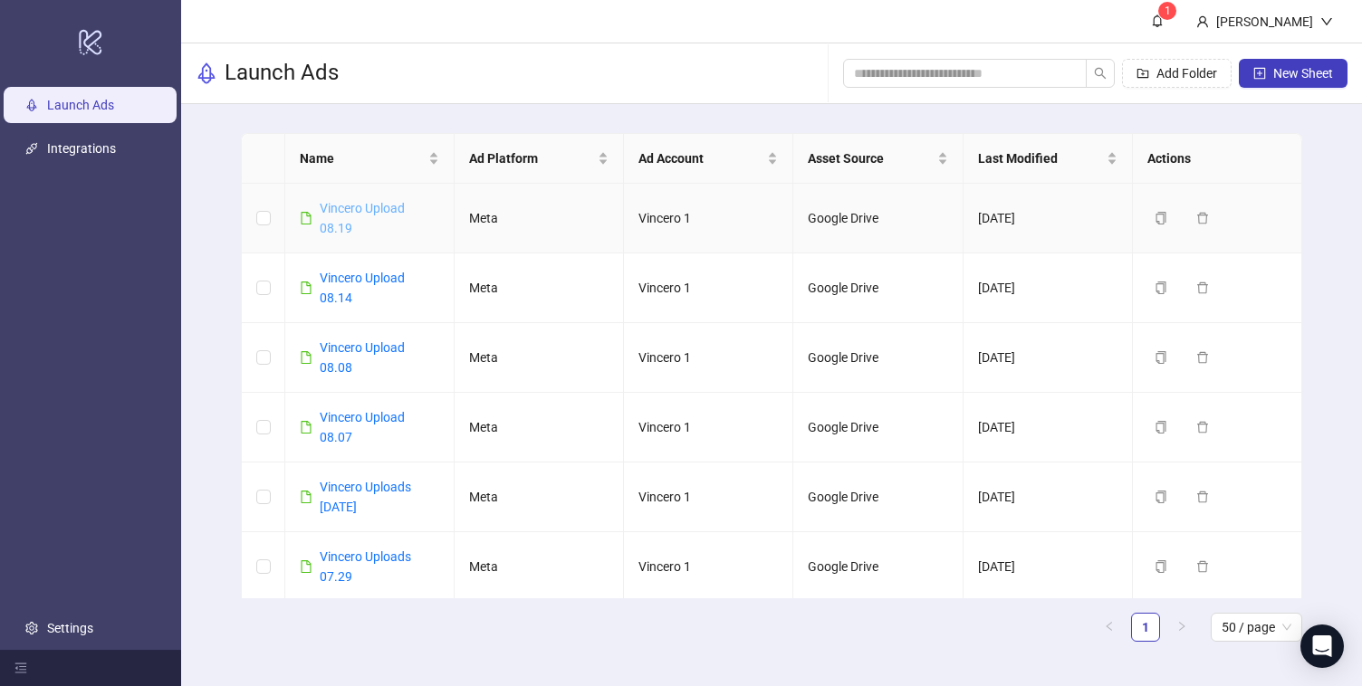
click at [374, 206] on link "Vincero Upload 08.19" at bounding box center [362, 218] width 85 height 34
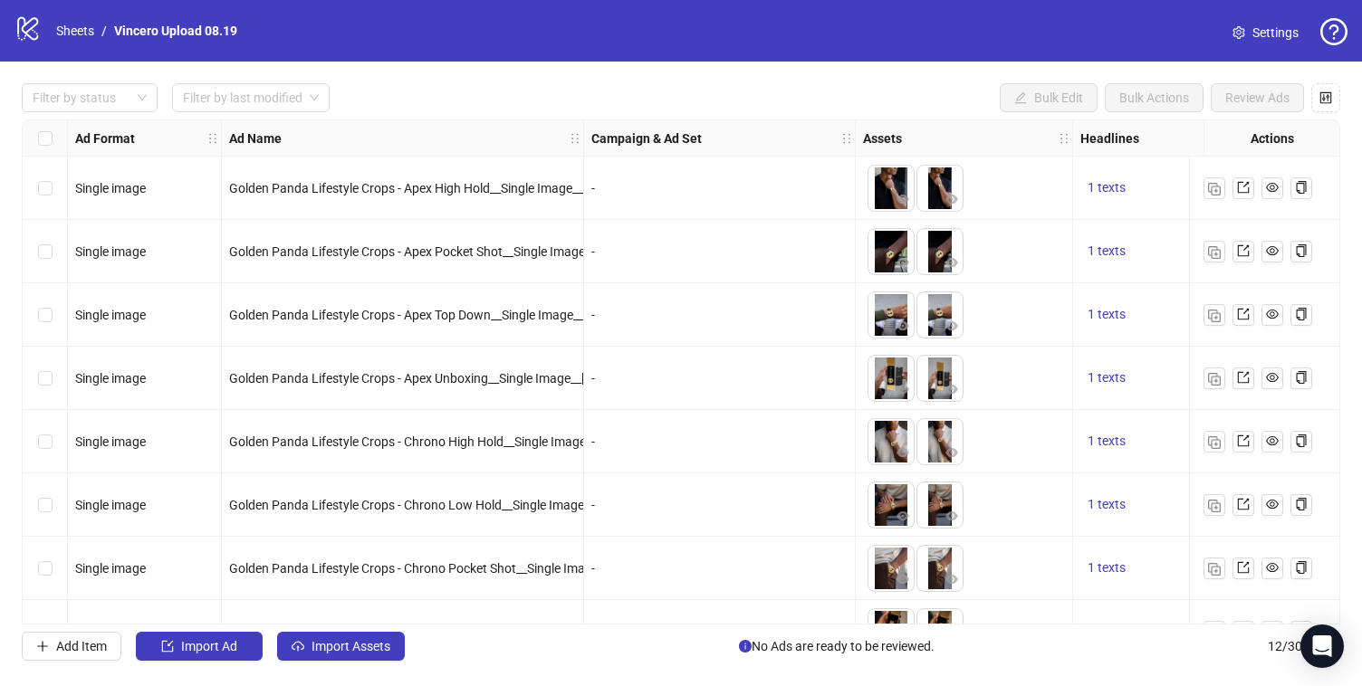
click at [1284, 37] on span "Settings" at bounding box center [1275, 33] width 46 height 20
click at [1261, 29] on span "Settings" at bounding box center [1275, 33] width 46 height 20
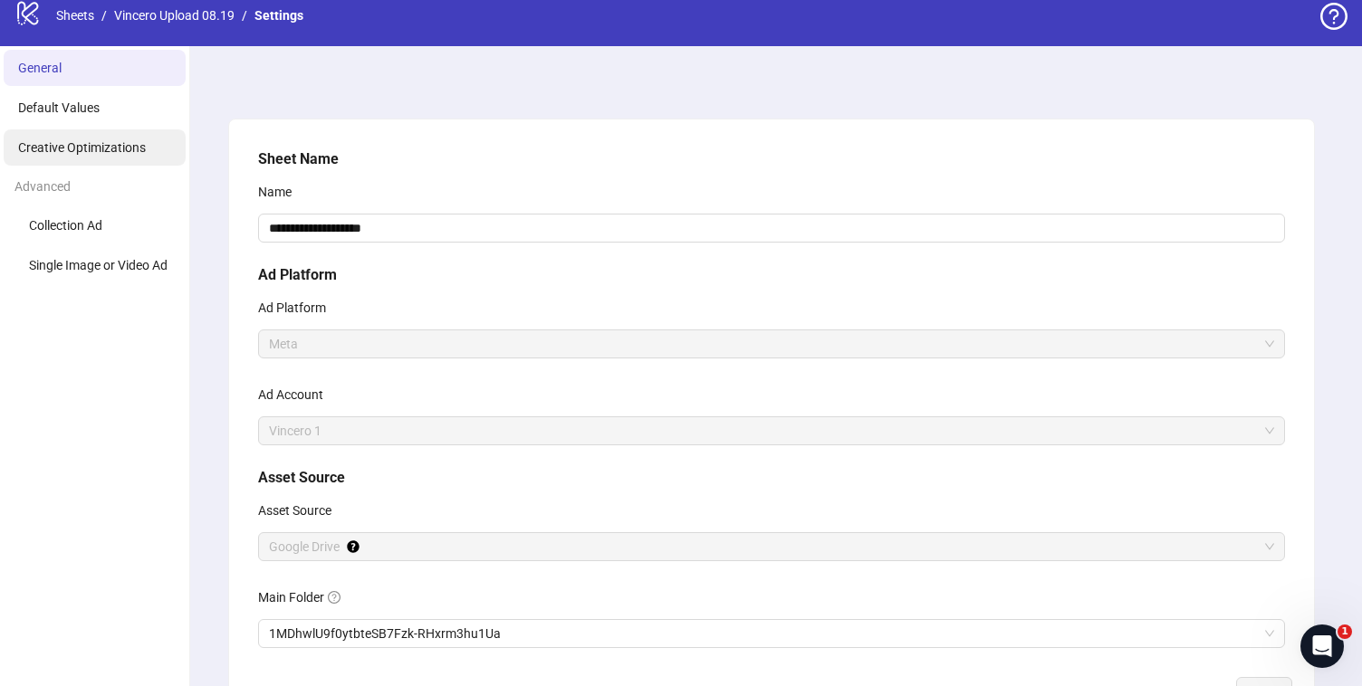
scroll to position [7, 0]
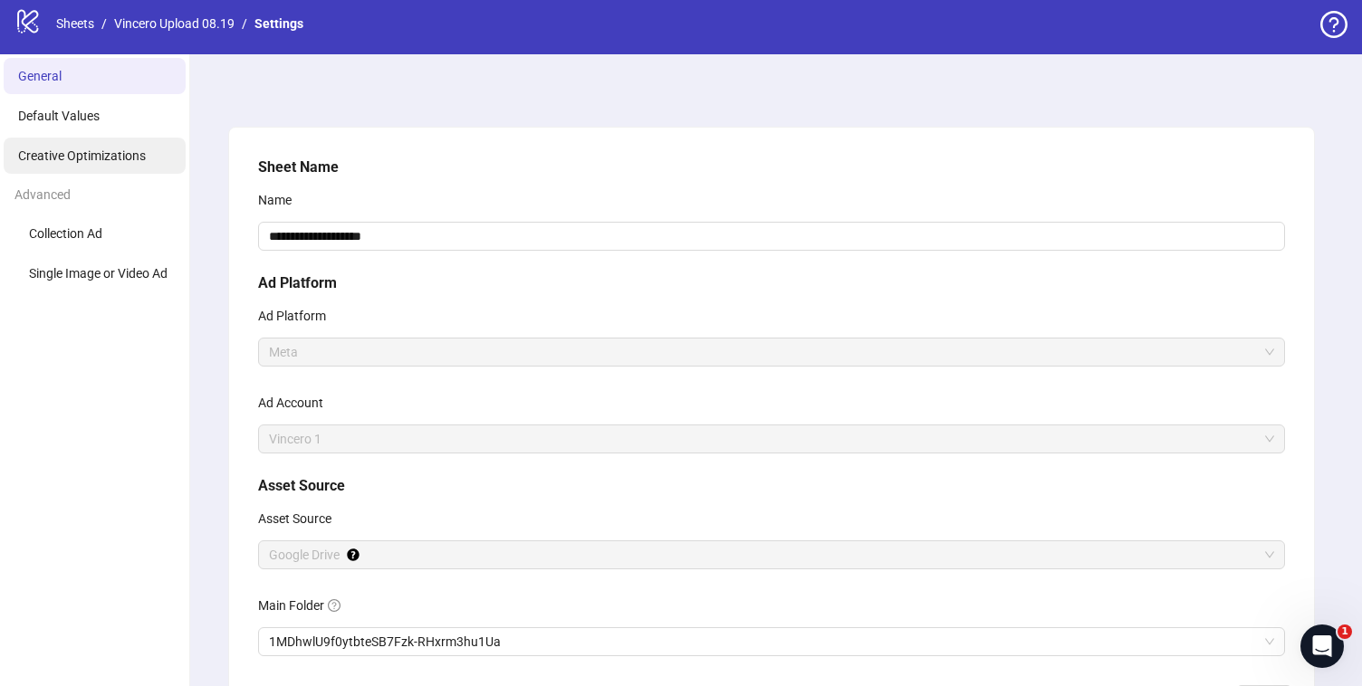
click at [136, 149] on span "Creative Optimizations" at bounding box center [82, 156] width 128 height 14
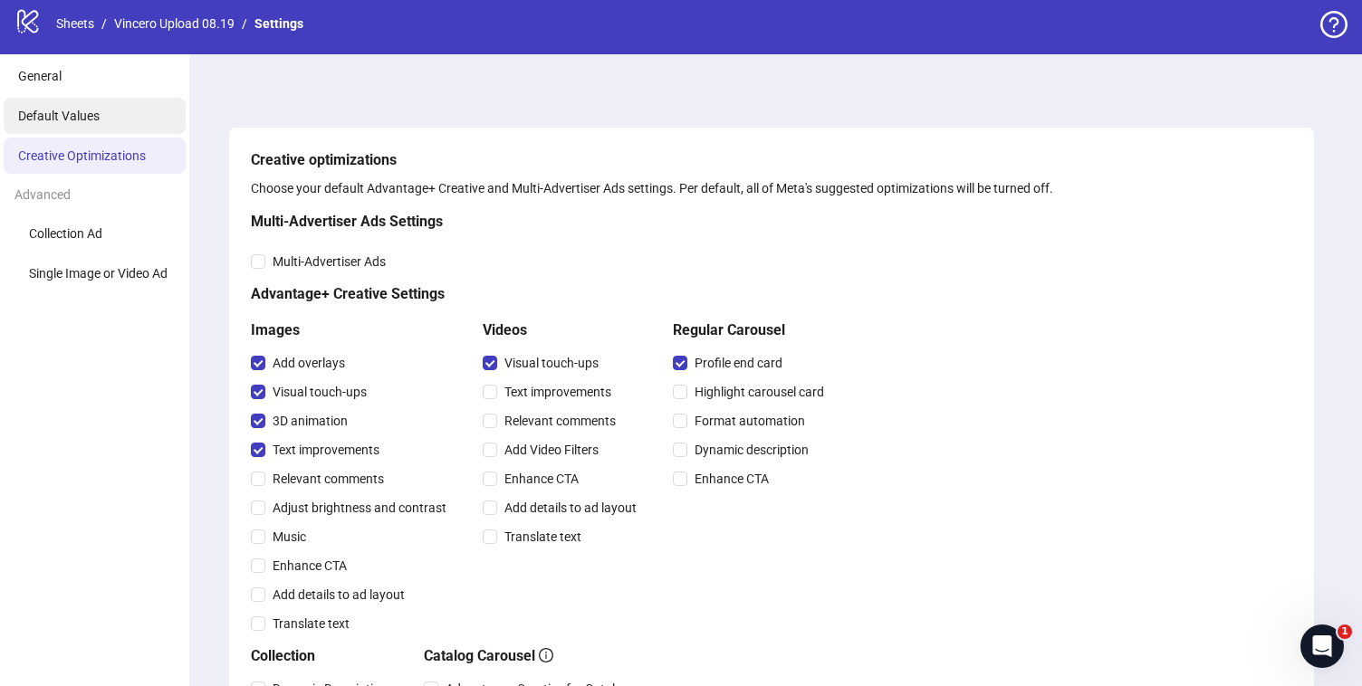
click at [130, 129] on li "Default Values" at bounding box center [95, 116] width 182 height 36
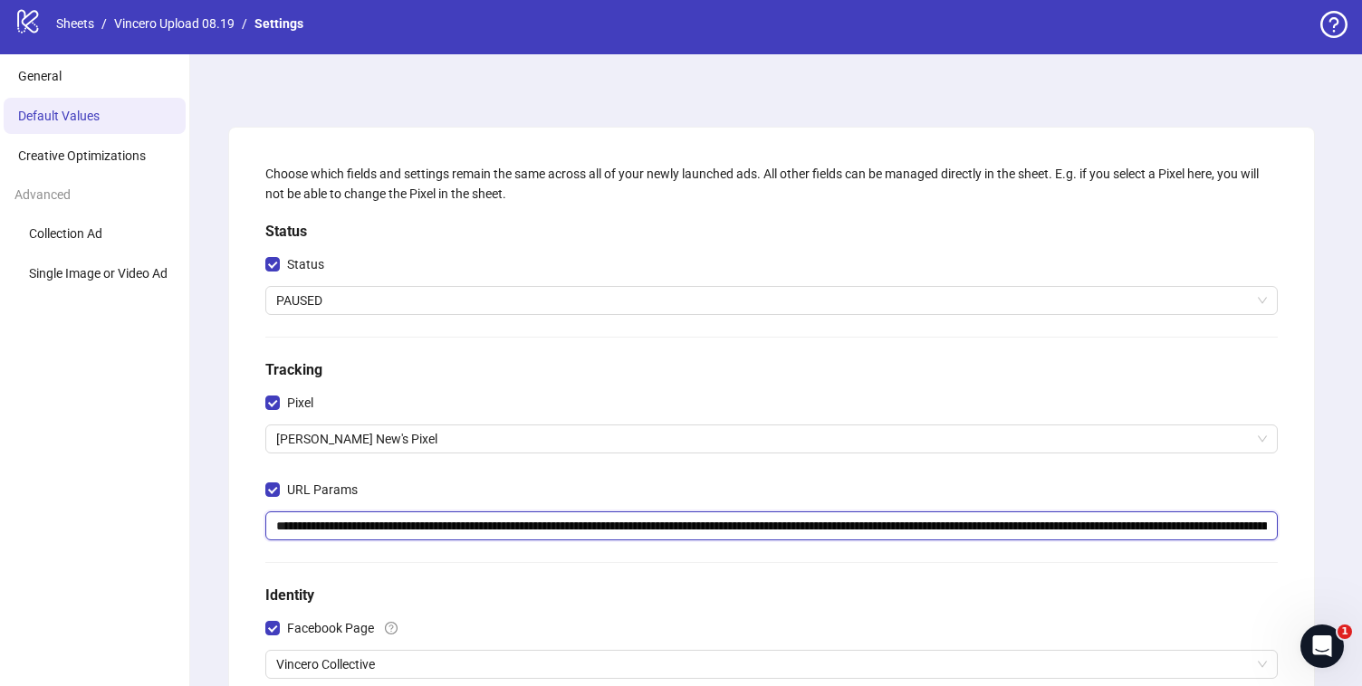
click at [484, 520] on input "**********" at bounding box center [771, 526] width 1012 height 29
